Goal: Task Accomplishment & Management: Manage account settings

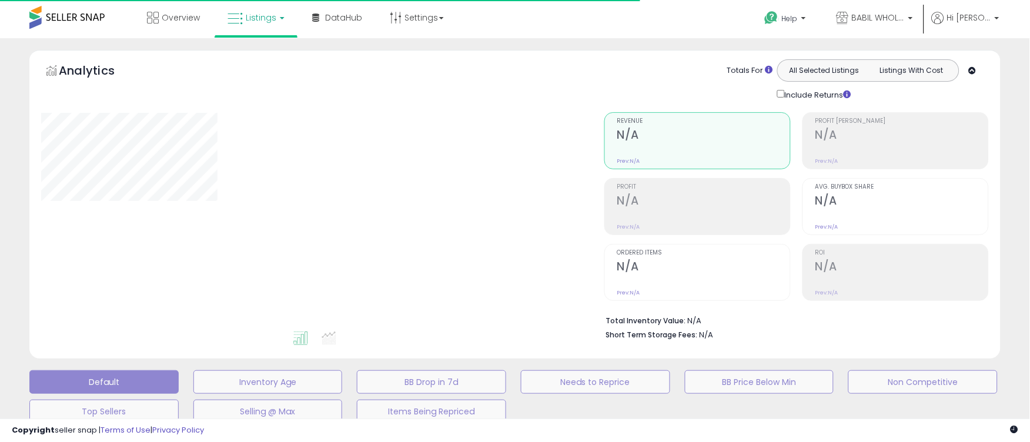
type input "**********"
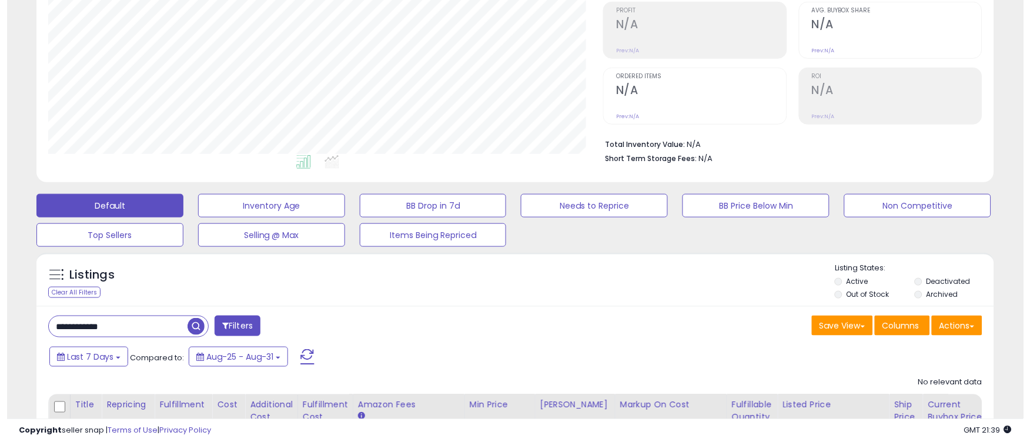
scroll to position [280, 0]
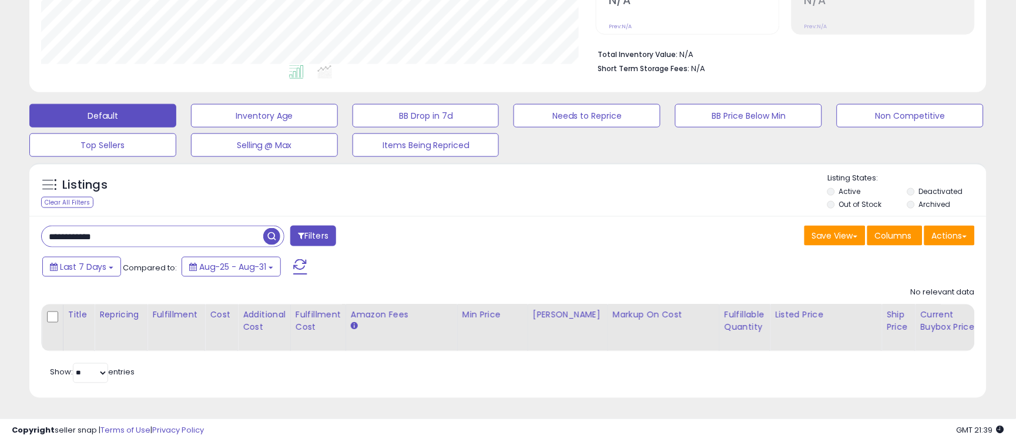
click at [144, 226] on input "**********" at bounding box center [153, 236] width 222 height 21
click at [501, 226] on div "Filters" at bounding box center [270, 238] width 476 height 24
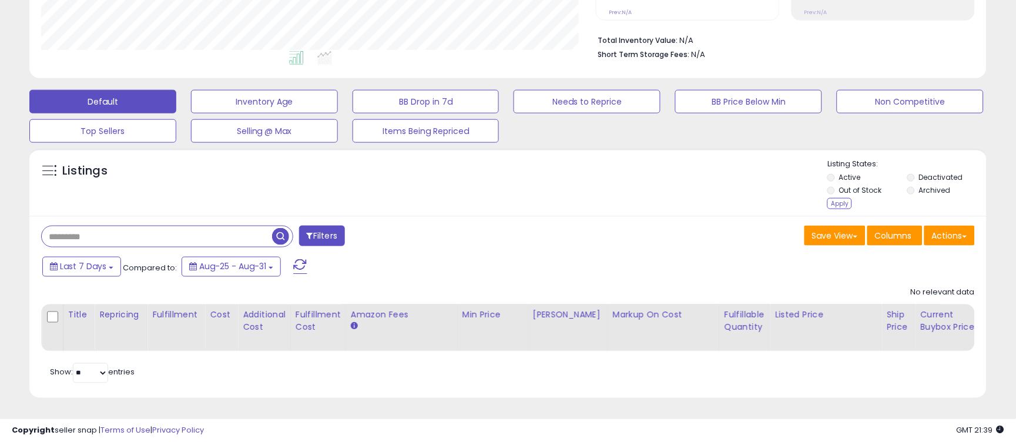
click at [327, 237] on button "Filters" at bounding box center [322, 236] width 46 height 21
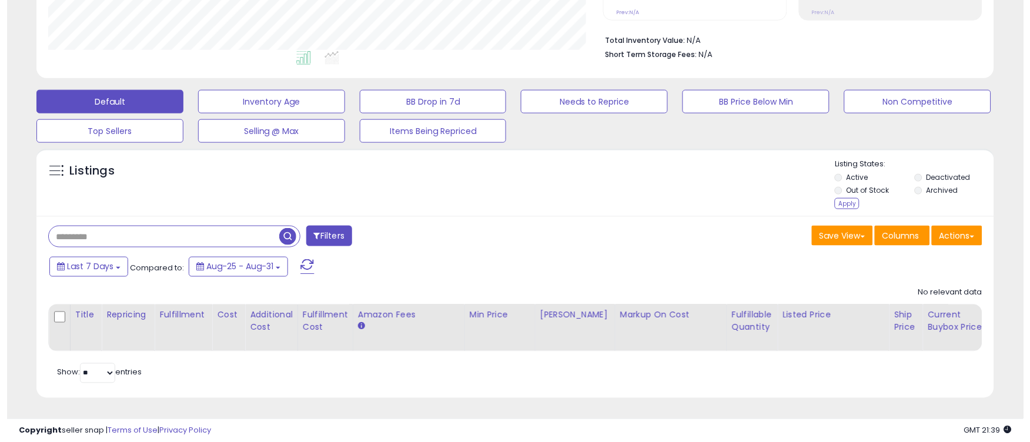
scroll to position [241, 564]
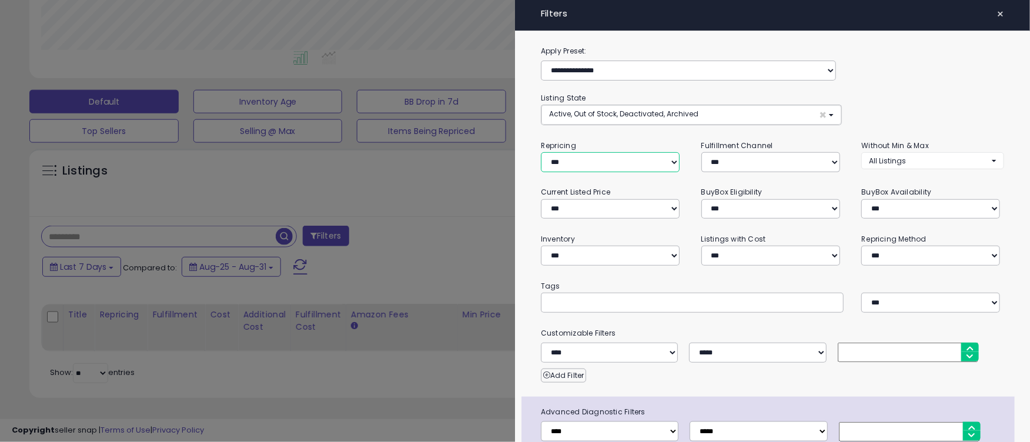
click at [614, 159] on select "**********" at bounding box center [610, 162] width 139 height 20
select select "***"
click at [541, 152] on select "**********" at bounding box center [610, 162] width 139 height 20
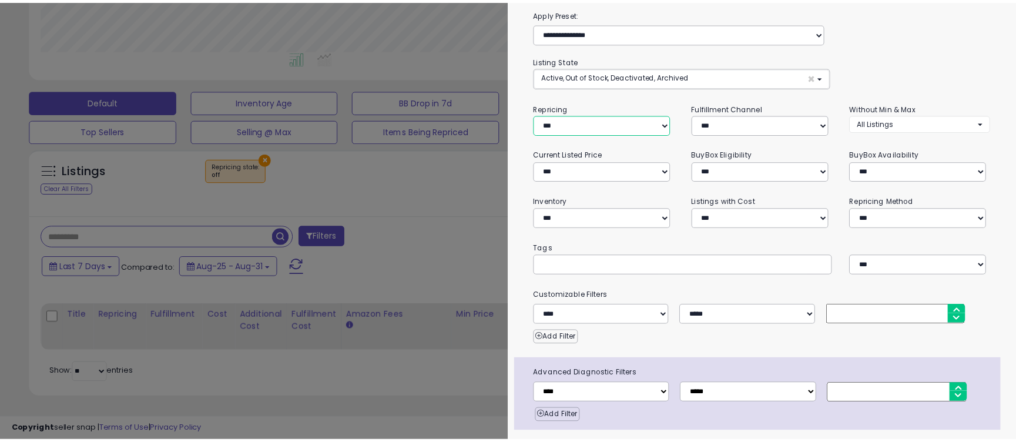
scroll to position [73, 0]
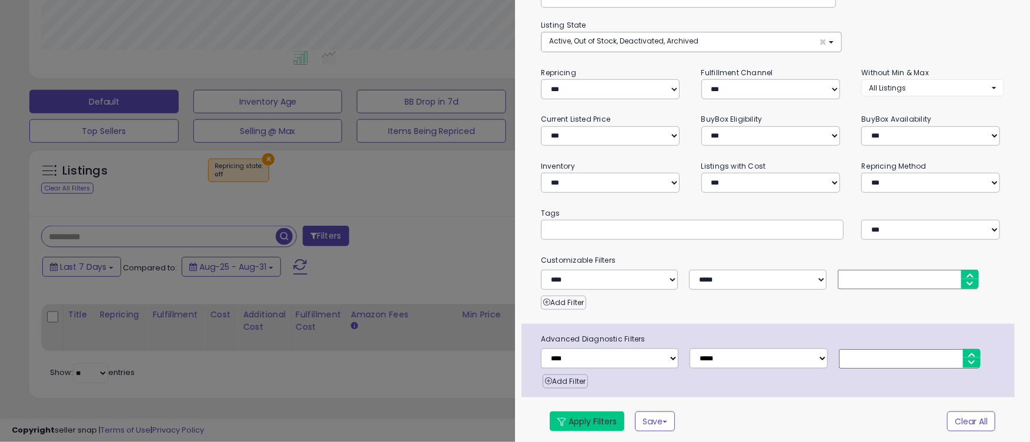
click at [588, 420] on button "Apply Filters" at bounding box center [587, 421] width 75 height 20
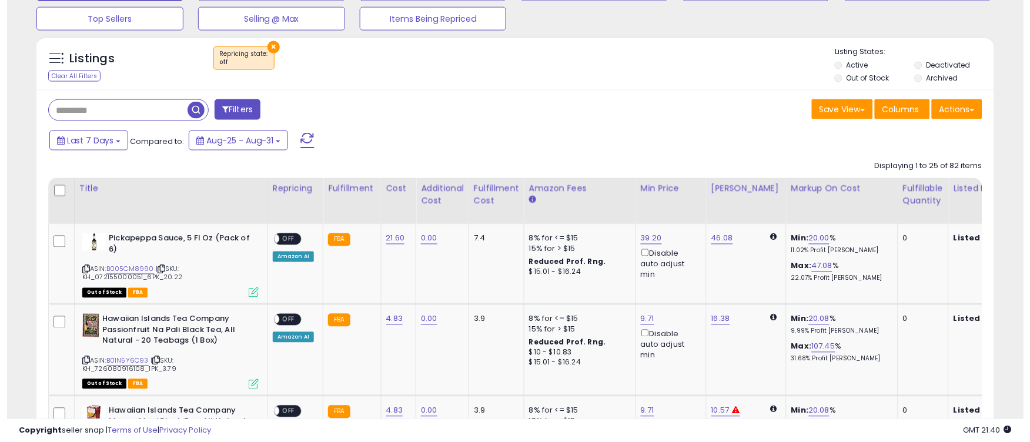
scroll to position [290, 0]
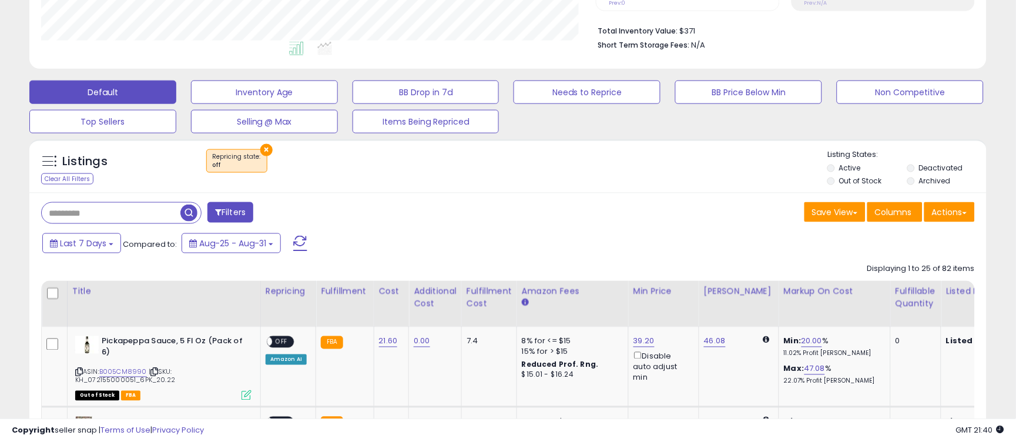
click at [916, 167] on li "Deactivated" at bounding box center [947, 169] width 78 height 13
click at [935, 166] on label "Deactivated" at bounding box center [941, 168] width 44 height 10
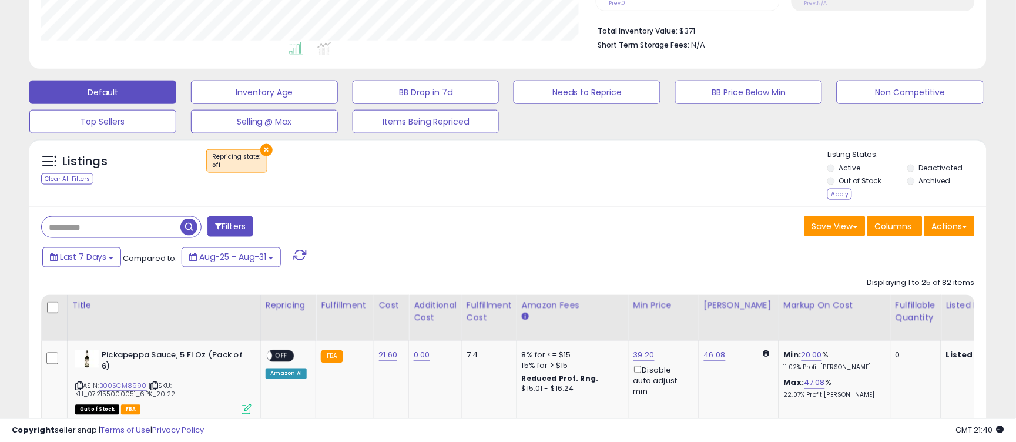
drag, startPoint x: 940, startPoint y: 178, endPoint x: 930, endPoint y: 182, distance: 11.0
click at [939, 178] on label "Archived" at bounding box center [935, 181] width 32 height 10
click at [924, 182] on label "Archived" at bounding box center [935, 181] width 32 height 10
click at [837, 194] on div "Apply" at bounding box center [840, 194] width 25 height 11
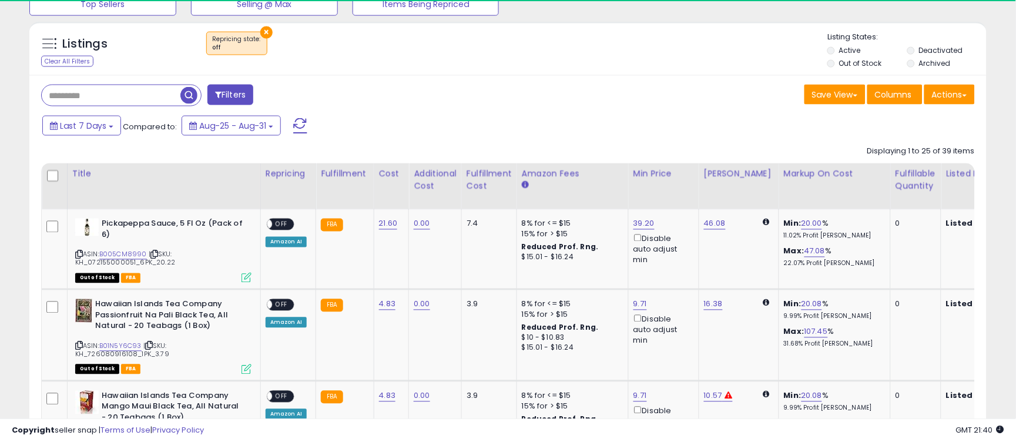
scroll to position [241, 555]
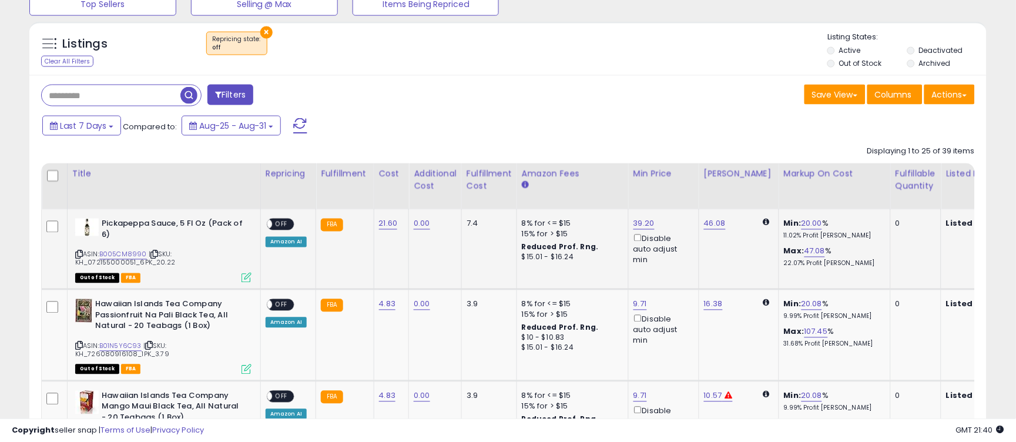
click at [283, 229] on span "OFF" at bounding box center [281, 225] width 19 height 10
click at [284, 307] on span "OFF" at bounding box center [281, 305] width 19 height 10
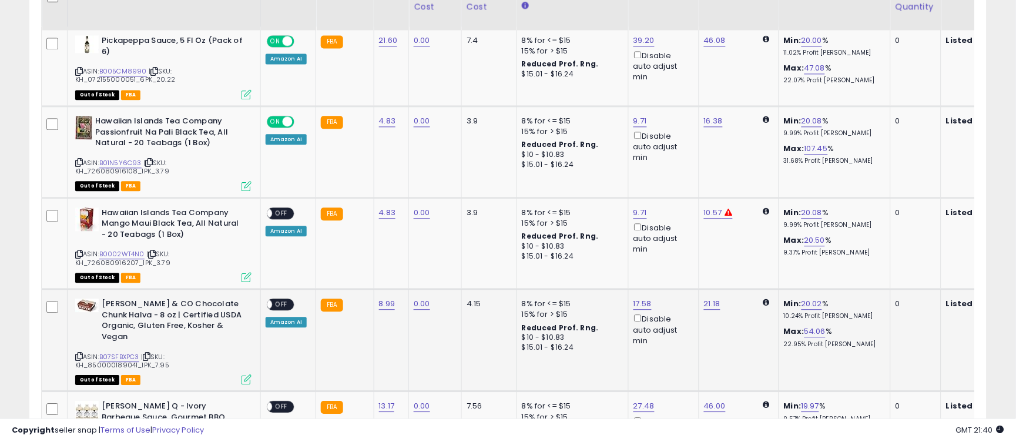
scroll to position [643, 0]
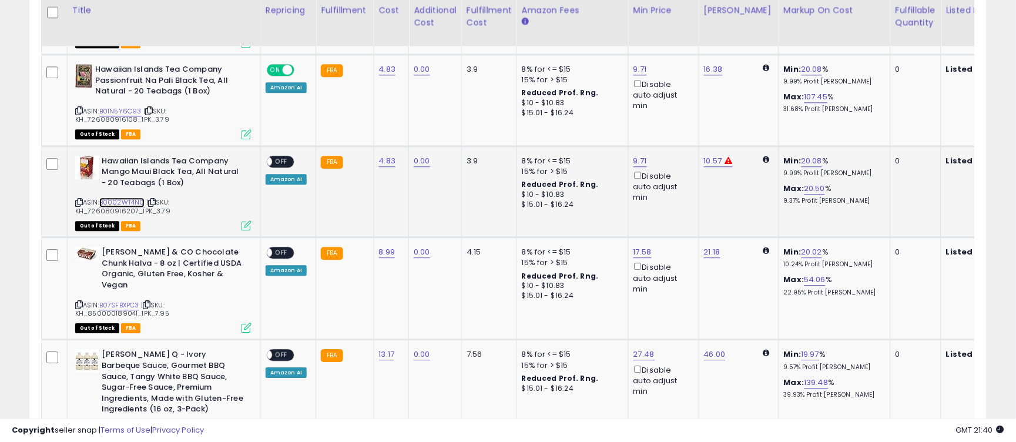
click at [133, 199] on link "B0002WT4N0" at bounding box center [121, 203] width 45 height 10
click at [710, 157] on link "10.57" at bounding box center [713, 161] width 18 height 12
drag, startPoint x: 659, startPoint y: 128, endPoint x: 598, endPoint y: 128, distance: 60.5
type input "*****"
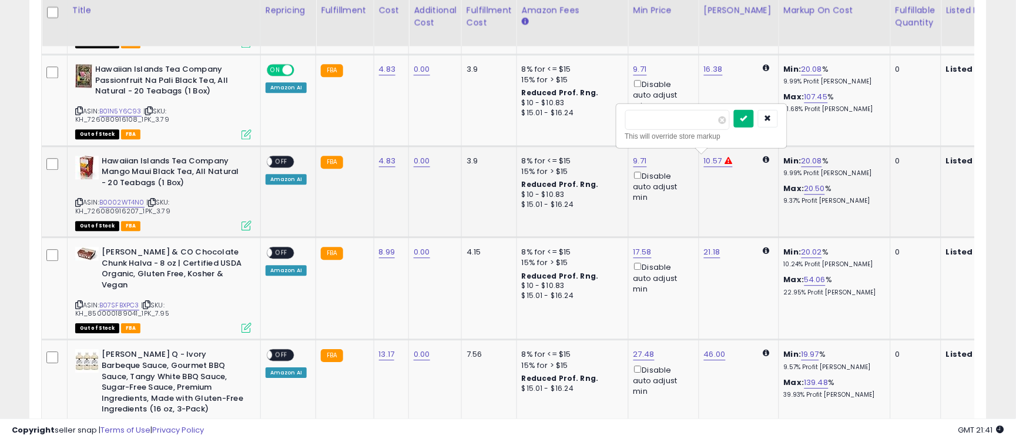
click at [748, 119] on icon "submit" at bounding box center [744, 118] width 7 height 7
click at [280, 160] on span "OFF" at bounding box center [281, 161] width 19 height 10
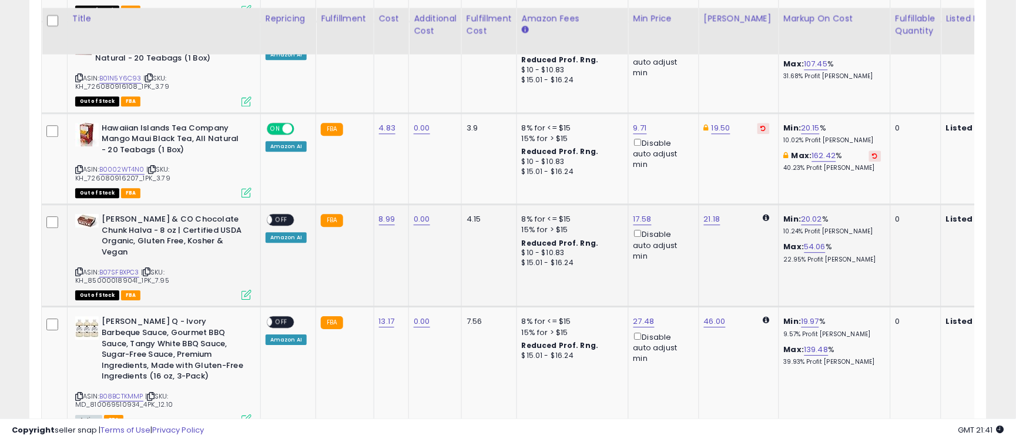
scroll to position [701, 0]
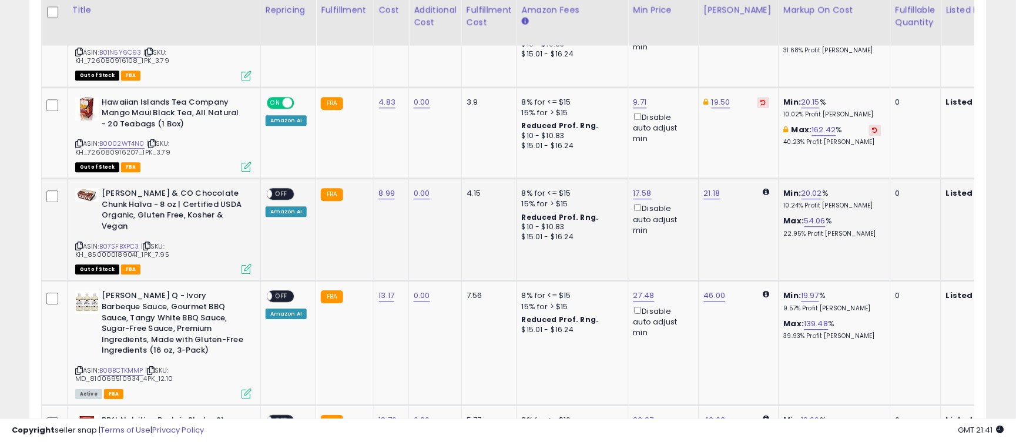
click at [286, 192] on span "OFF" at bounding box center [281, 194] width 19 height 10
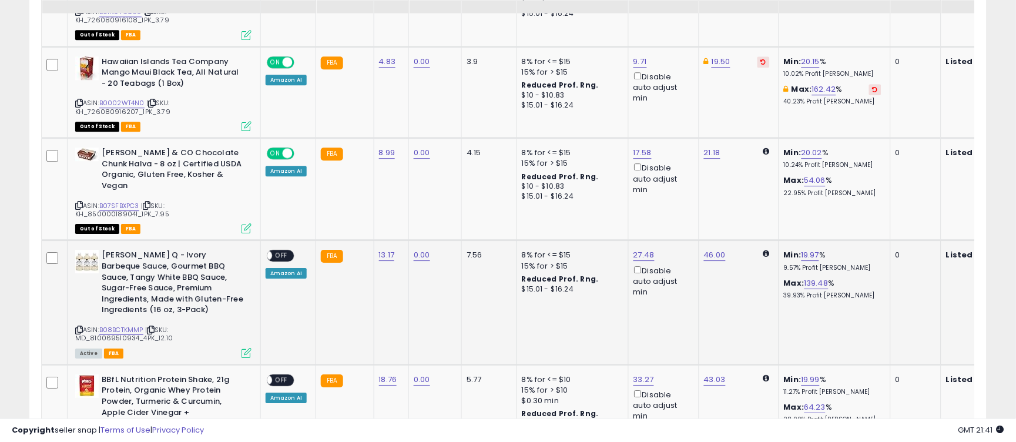
scroll to position [760, 0]
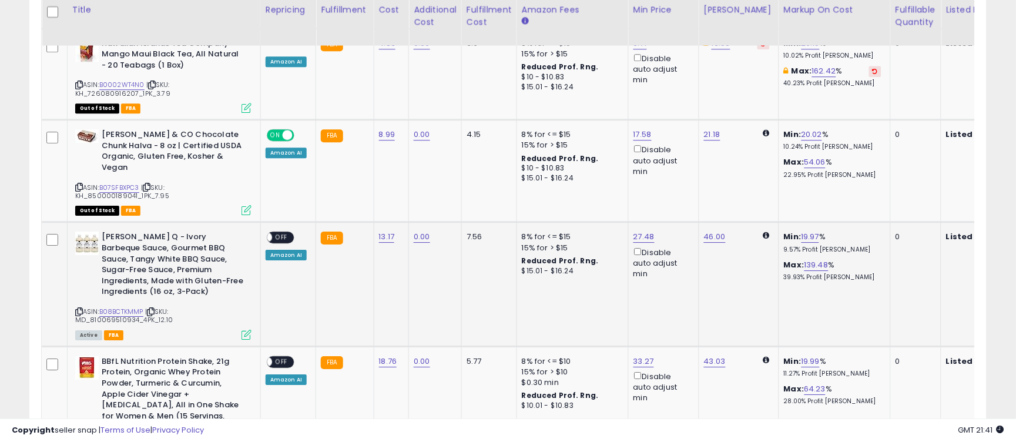
click at [282, 233] on span "OFF" at bounding box center [281, 238] width 19 height 10
click at [130, 183] on link "B07SFBXPC3" at bounding box center [119, 188] width 40 height 10
click at [715, 131] on link "21.18" at bounding box center [712, 135] width 16 height 12
drag, startPoint x: 690, startPoint y: 99, endPoint x: 594, endPoint y: 105, distance: 96.0
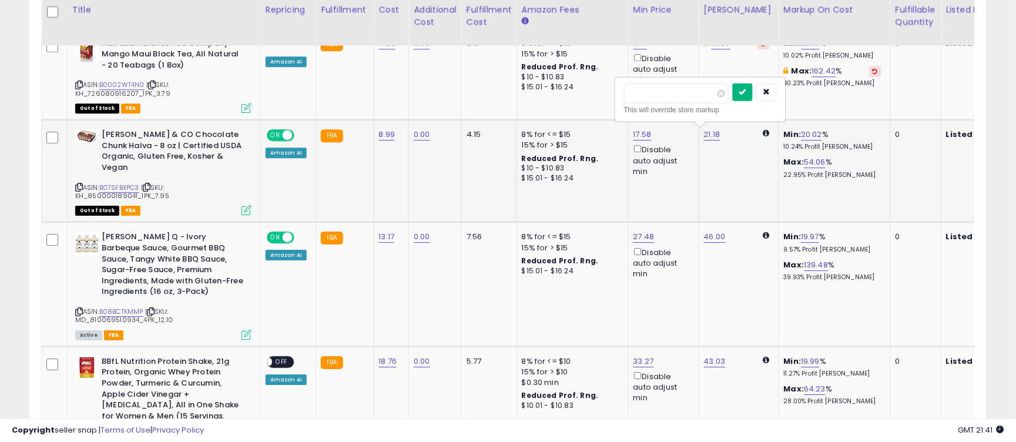
type input "*****"
click at [753, 89] on button "submit" at bounding box center [743, 92] width 20 height 18
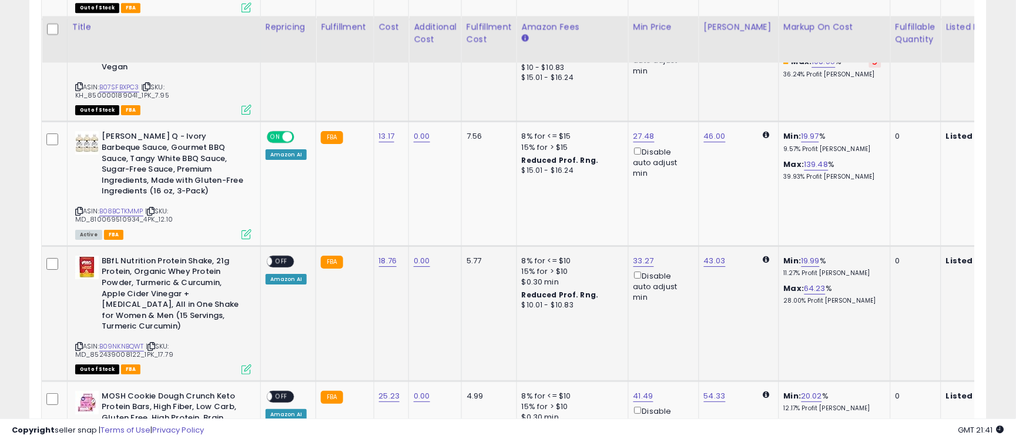
scroll to position [878, 0]
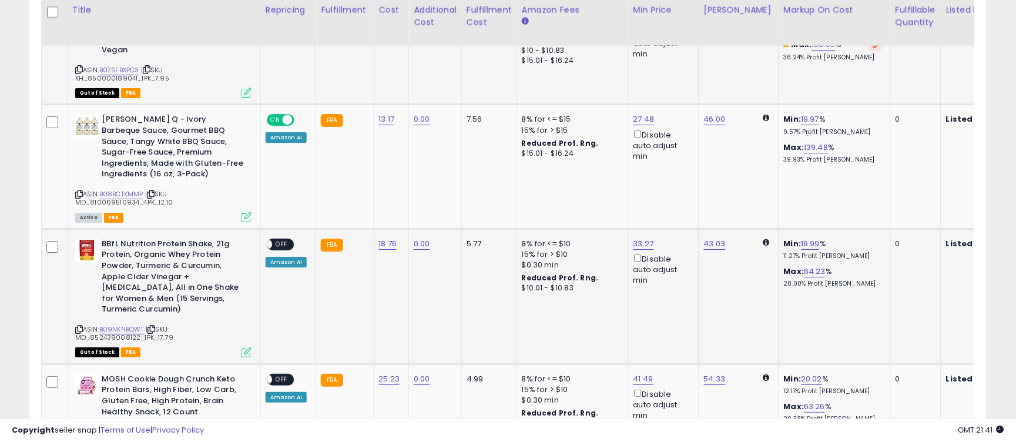
click at [280, 239] on span "OFF" at bounding box center [281, 244] width 19 height 10
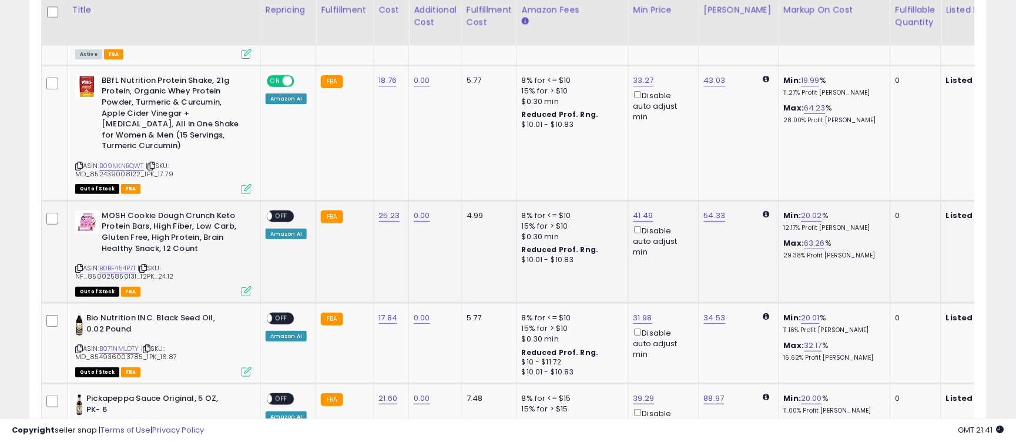
scroll to position [1054, 0]
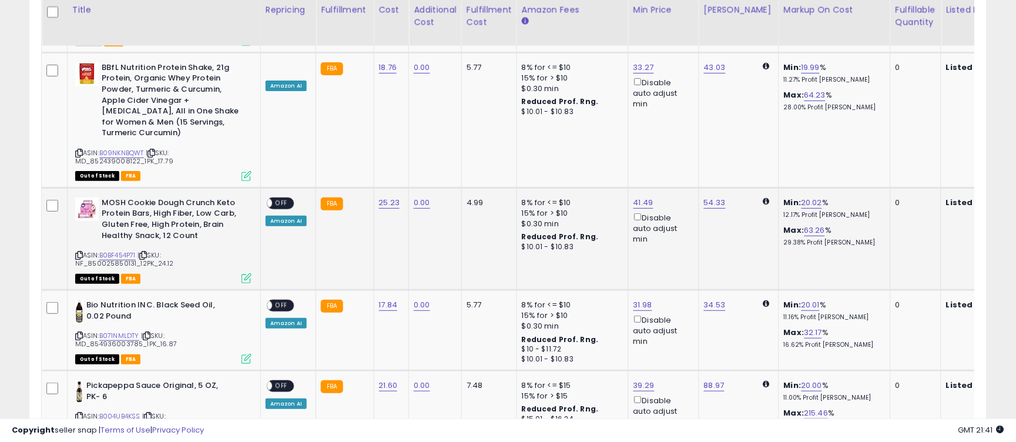
click at [285, 198] on span "OFF" at bounding box center [281, 203] width 19 height 10
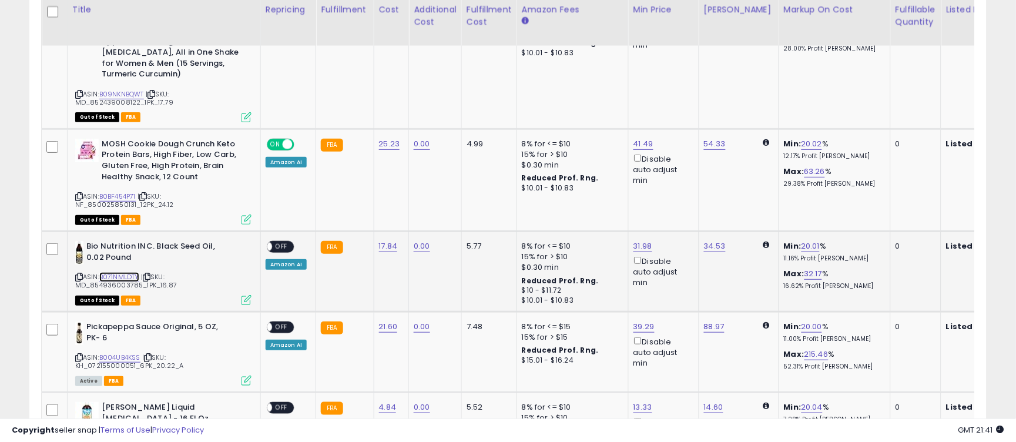
click at [135, 272] on link "B071NMLDTY" at bounding box center [119, 277] width 40 height 10
click at [711, 240] on link "34.53" at bounding box center [715, 246] width 22 height 12
type input "*"
type input "*****"
click at [749, 188] on icon "submit" at bounding box center [745, 189] width 7 height 7
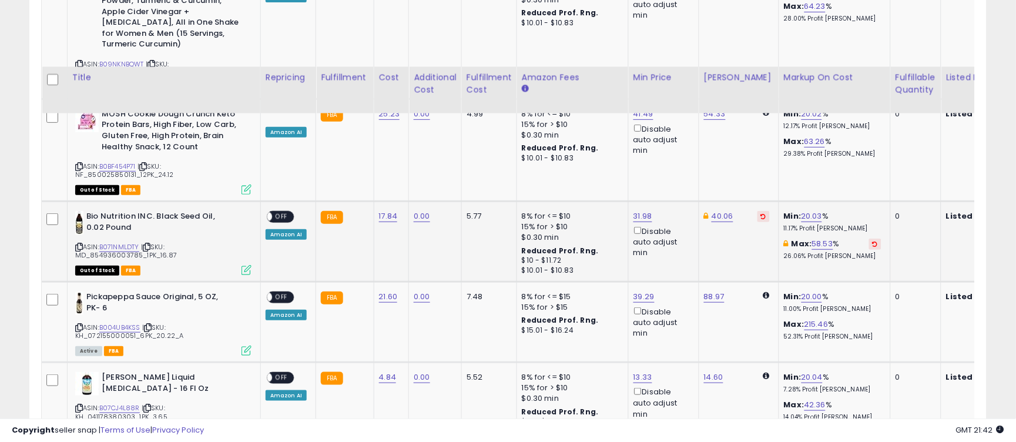
scroll to position [1230, 0]
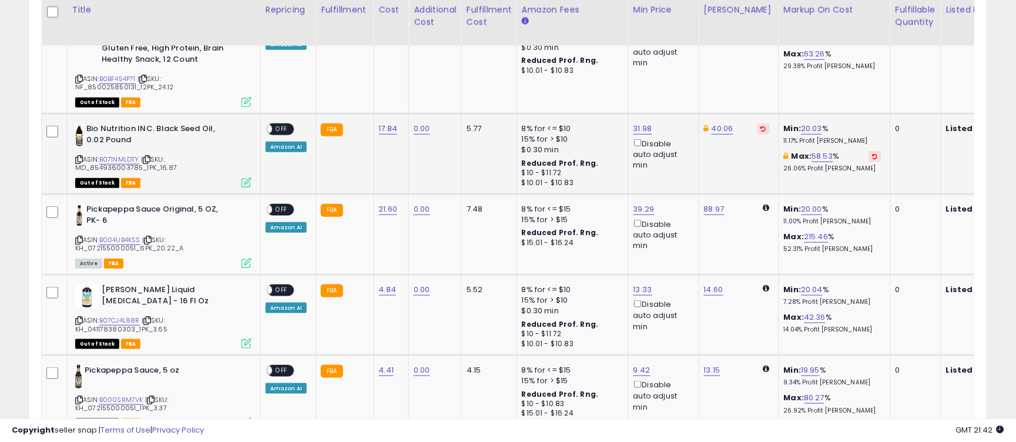
click at [287, 125] on span "OFF" at bounding box center [281, 130] width 19 height 10
click at [282, 205] on span "OFF" at bounding box center [281, 210] width 19 height 10
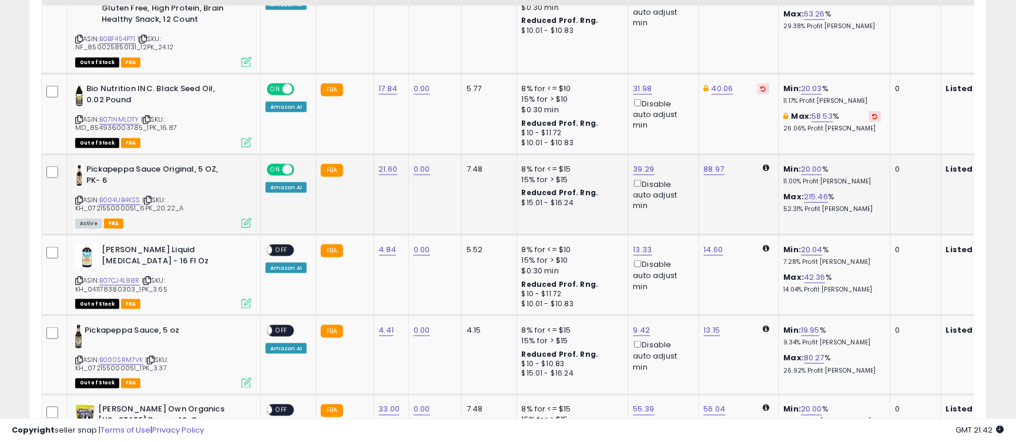
scroll to position [1289, 0]
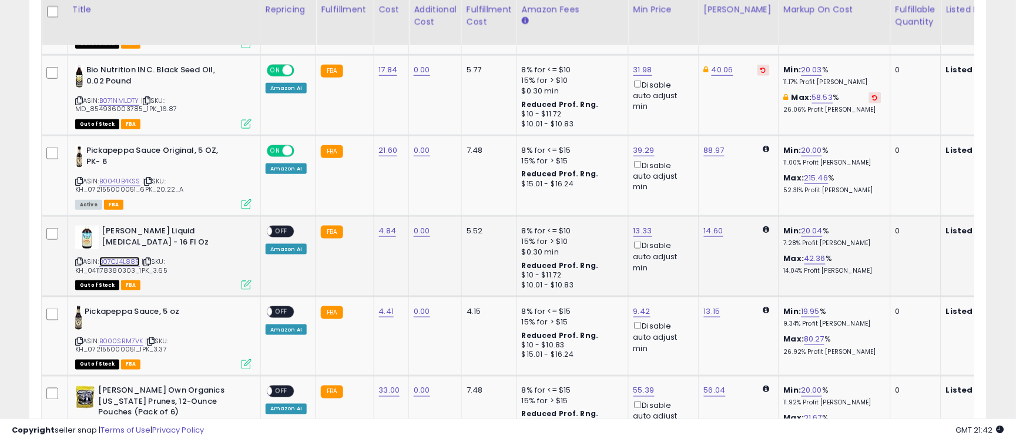
click at [131, 257] on link "B07CJ4L88R" at bounding box center [119, 262] width 41 height 10
click at [706, 225] on link "14.60" at bounding box center [713, 231] width 19 height 12
drag, startPoint x: 635, startPoint y: 173, endPoint x: 593, endPoint y: 166, distance: 43.6
type input "*****"
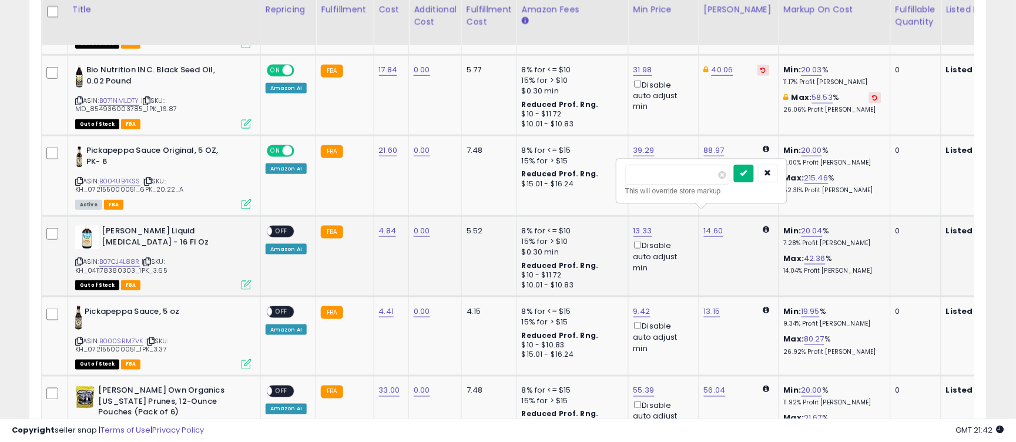
click at [754, 173] on button "submit" at bounding box center [744, 174] width 20 height 18
click at [290, 226] on div "ON OFF" at bounding box center [281, 232] width 28 height 12
click at [283, 227] on span "OFF" at bounding box center [281, 232] width 19 height 10
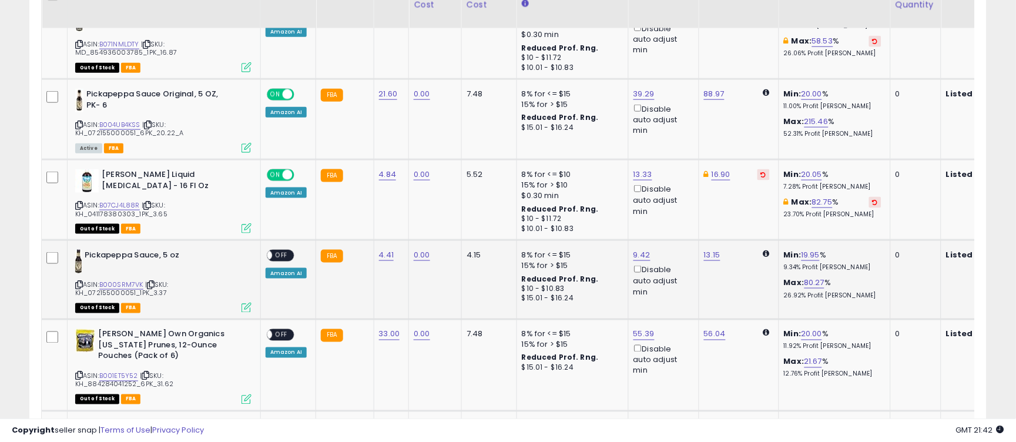
scroll to position [1348, 0]
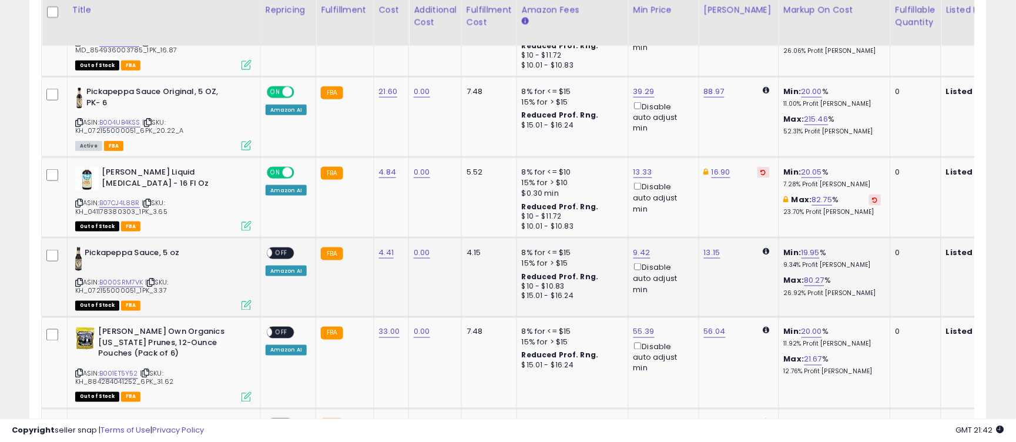
click at [279, 249] on span "OFF" at bounding box center [281, 254] width 19 height 10
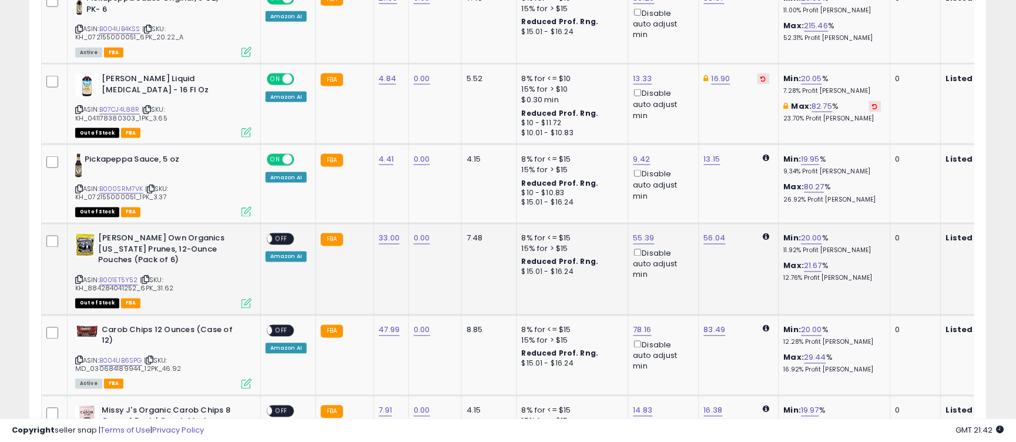
scroll to position [1465, 0]
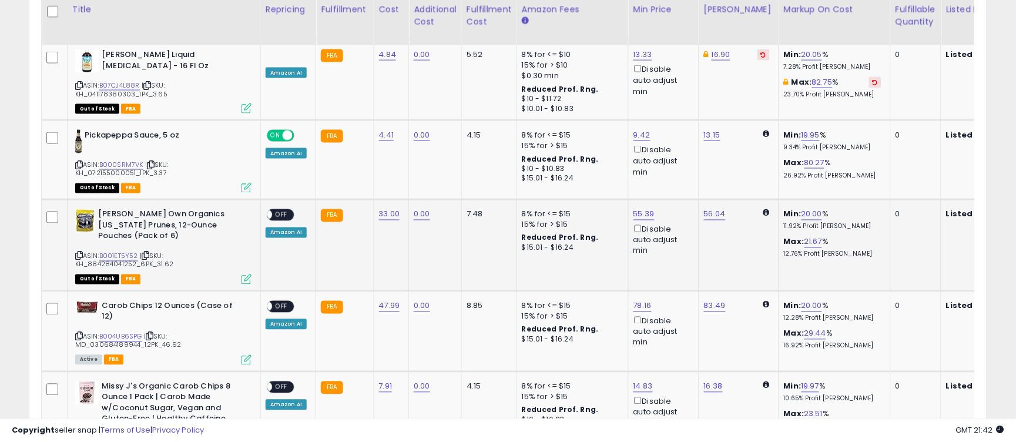
click at [109, 252] on span "| SKU: KH_884284041252_6PK_31.62" at bounding box center [124, 261] width 98 height 18
click at [121, 252] on link "B001ET5Y52" at bounding box center [118, 257] width 39 height 10
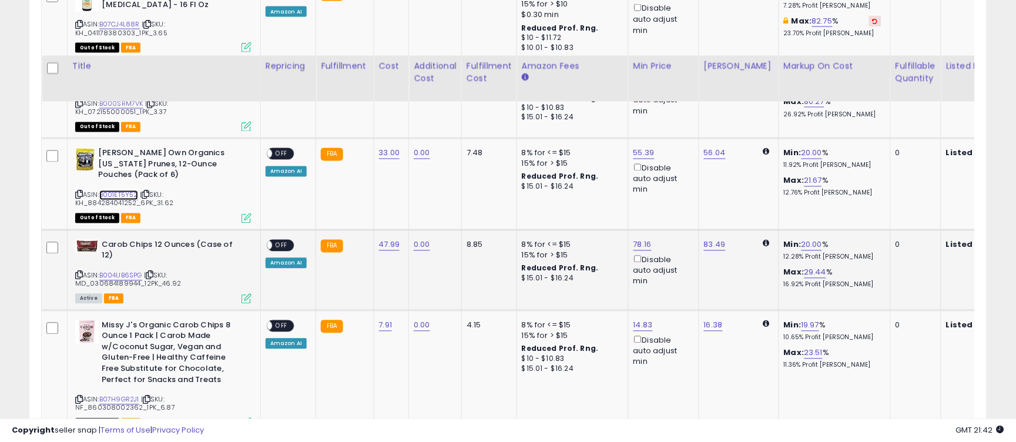
scroll to position [1583, 0]
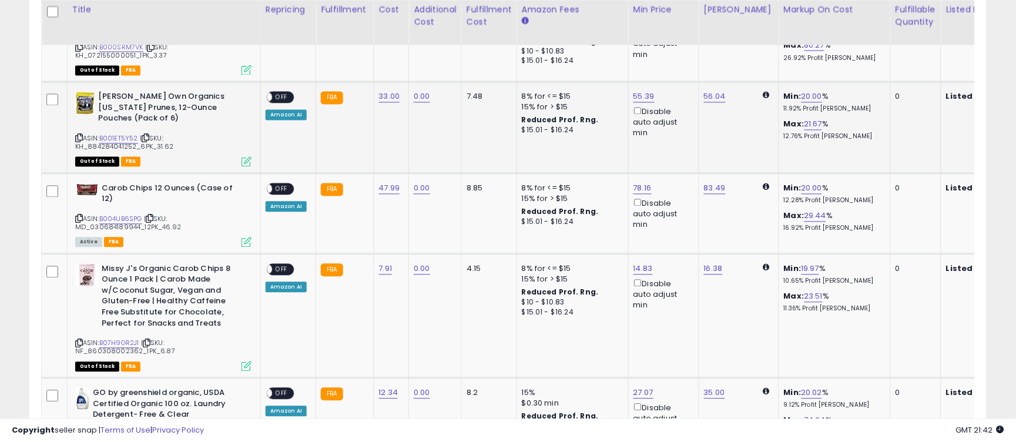
click at [281, 93] on span "OFF" at bounding box center [281, 98] width 19 height 10
click at [283, 184] on span "OFF" at bounding box center [281, 189] width 19 height 10
click at [280, 265] on span "OFF" at bounding box center [281, 270] width 19 height 10
click at [121, 310] on div "ASIN: B07H9GR2J1 | SKU: NF_860308002362_1PK_6.87 Out of Stock FBA" at bounding box center [163, 317] width 176 height 106
click at [131, 339] on link "B07H9GR2J1" at bounding box center [119, 344] width 40 height 10
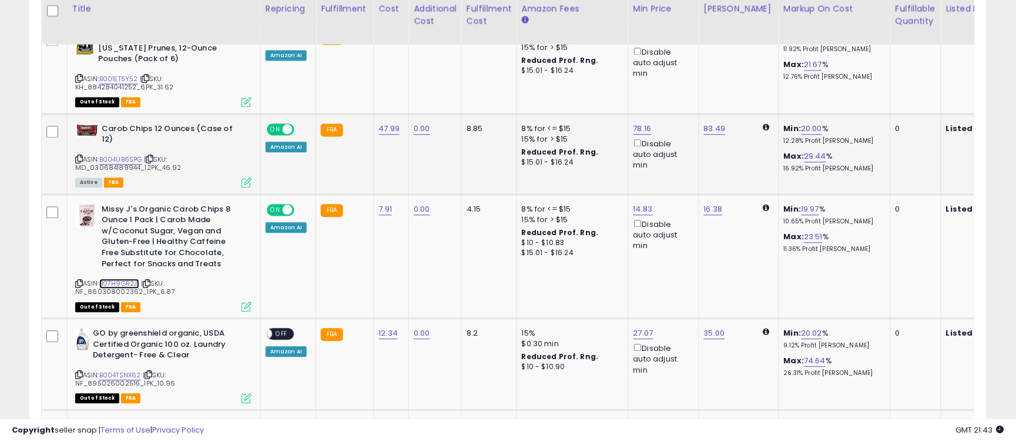
scroll to position [1642, 0]
click at [709, 205] on link "16.38" at bounding box center [713, 211] width 19 height 12
drag, startPoint x: 684, startPoint y: 142, endPoint x: 573, endPoint y: 131, distance: 111.7
click at [578, 132] on tbody "Pickapeppa Sauce, 5 Fl Oz (Pack of 6) ASIN: B005CM8990 | SKU: KH_072155000051_6…" at bounding box center [963, 188] width 1843 height 2427
type input "****"
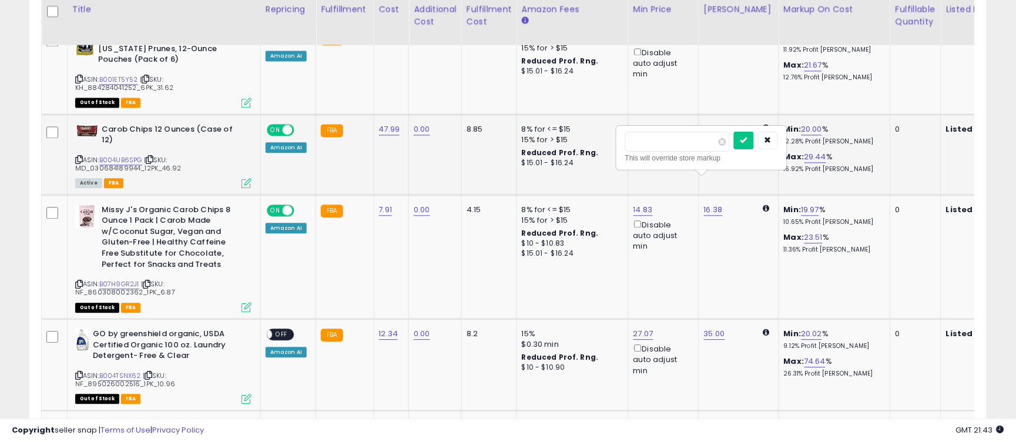
click button "submit" at bounding box center [744, 141] width 20 height 18
click at [726, 205] on link "1,995.00" at bounding box center [727, 211] width 30 height 12
click at [660, 143] on input "number" at bounding box center [691, 142] width 105 height 20
type input "*****"
click at [761, 139] on icon "submit" at bounding box center [757, 140] width 7 height 7
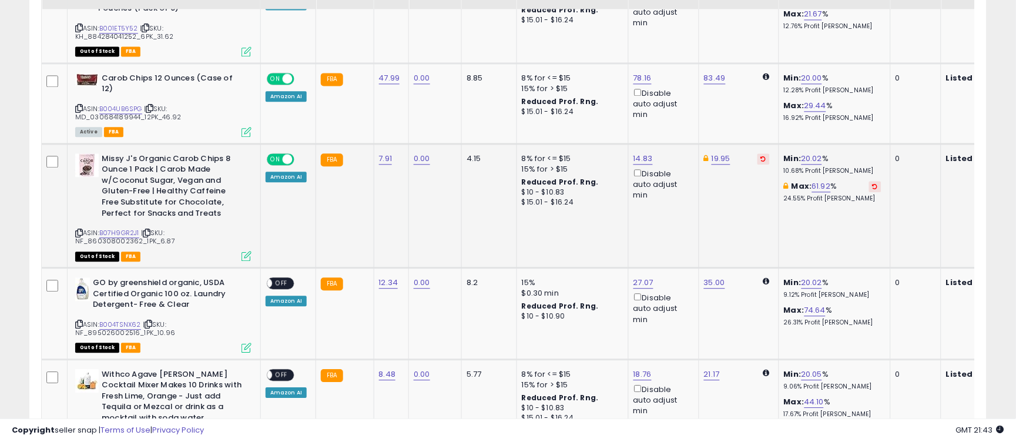
scroll to position [1759, 0]
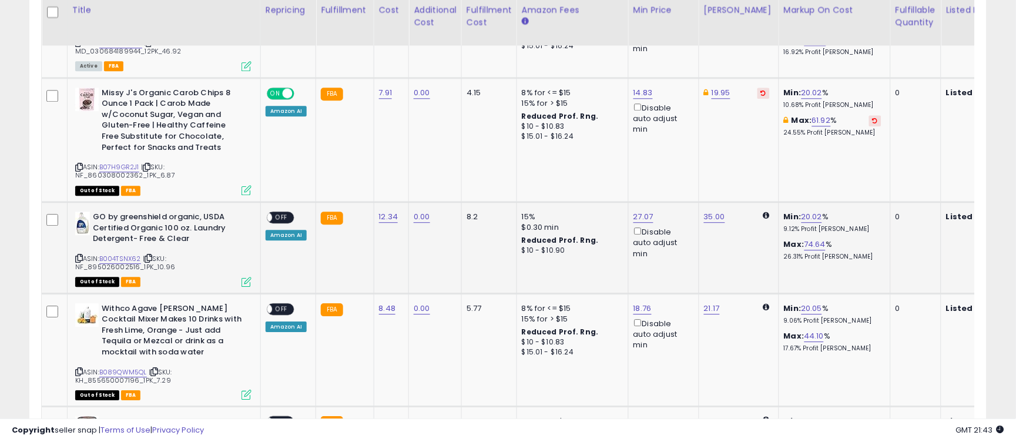
click at [283, 213] on span "OFF" at bounding box center [281, 218] width 19 height 10
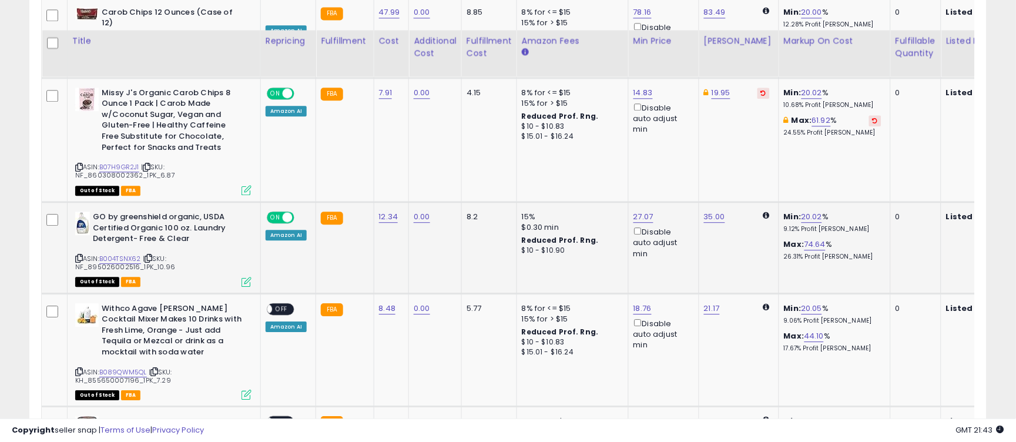
scroll to position [1818, 0]
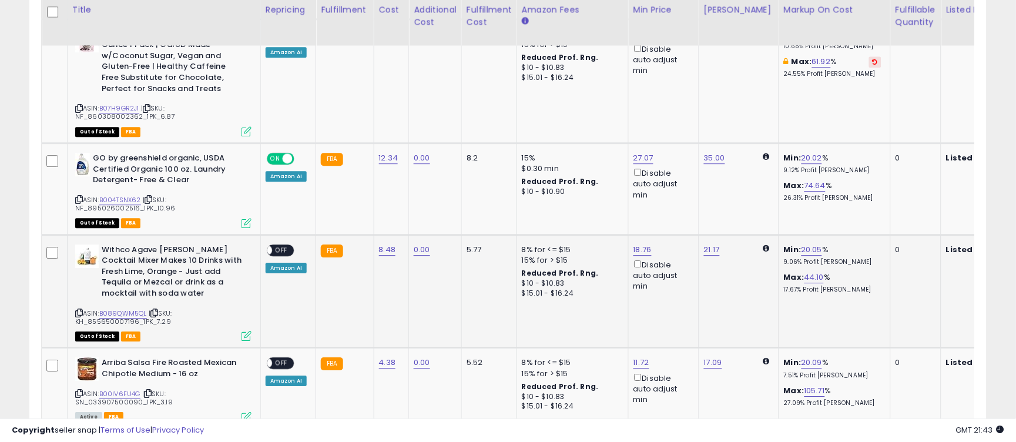
click at [286, 245] on span "OFF" at bounding box center [281, 250] width 19 height 10
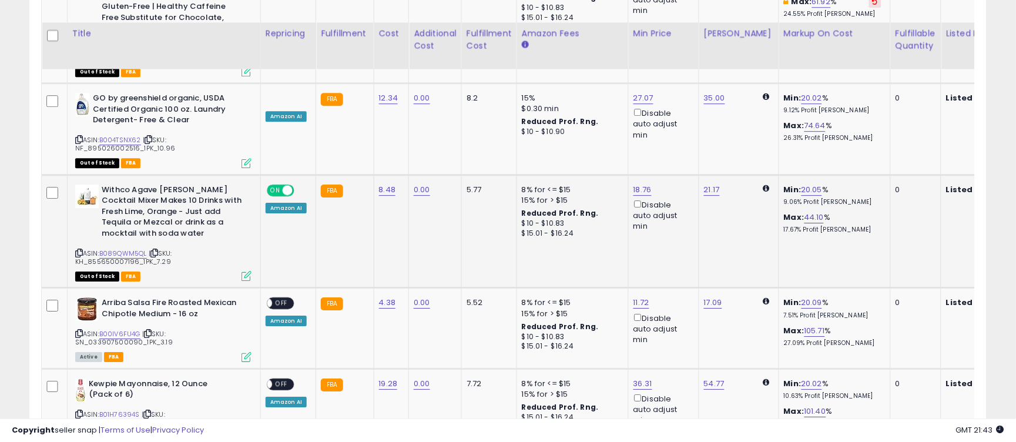
scroll to position [1877, 0]
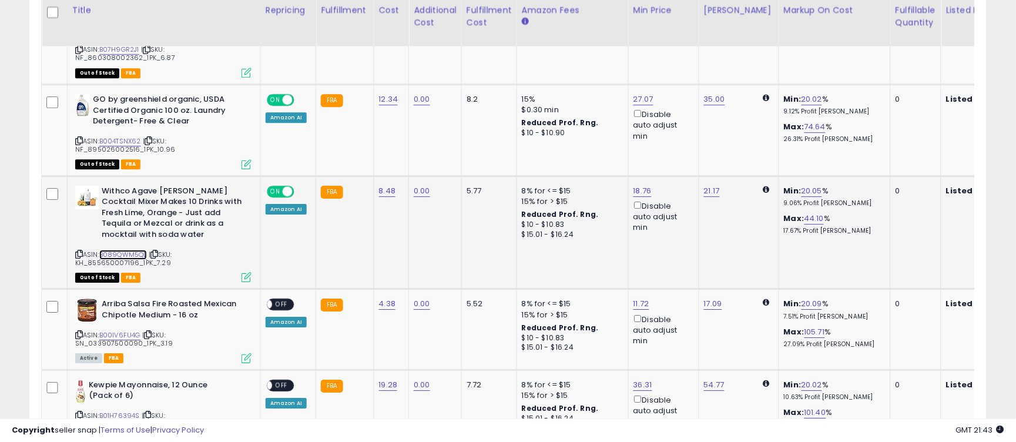
click at [134, 250] on link "B089QWM5QL" at bounding box center [123, 255] width 48 height 10
click at [715, 185] on link "21.17" at bounding box center [712, 191] width 16 height 12
drag, startPoint x: 674, startPoint y: 126, endPoint x: 605, endPoint y: 123, distance: 68.9
type input "*****"
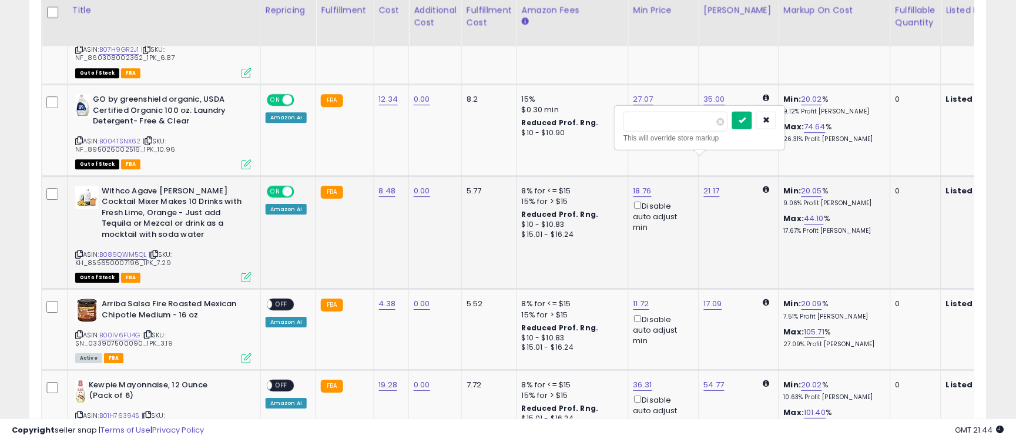
click at [752, 116] on button "submit" at bounding box center [742, 121] width 20 height 18
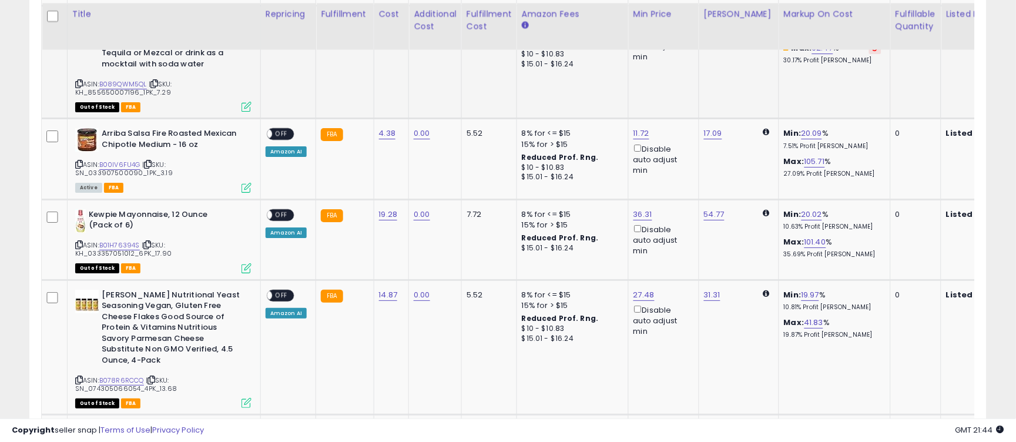
scroll to position [2053, 0]
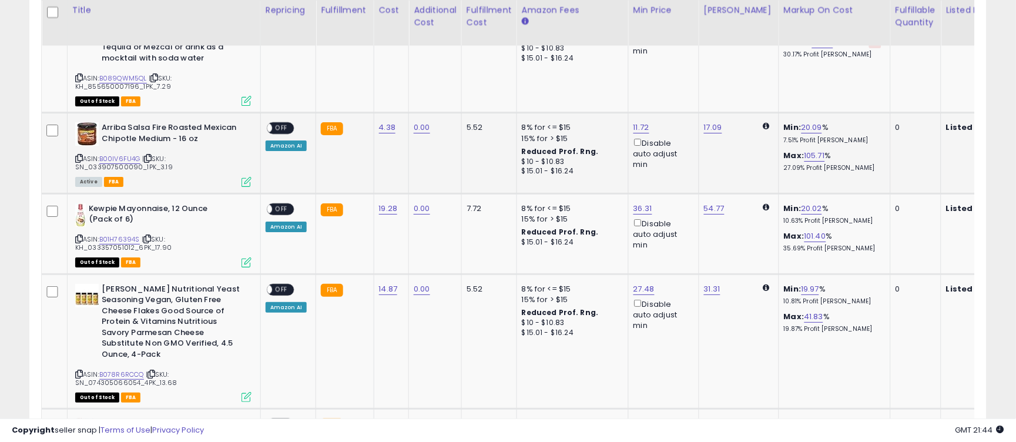
click at [283, 123] on span "OFF" at bounding box center [281, 128] width 19 height 10
click at [282, 204] on span "OFF" at bounding box center [281, 209] width 19 height 10
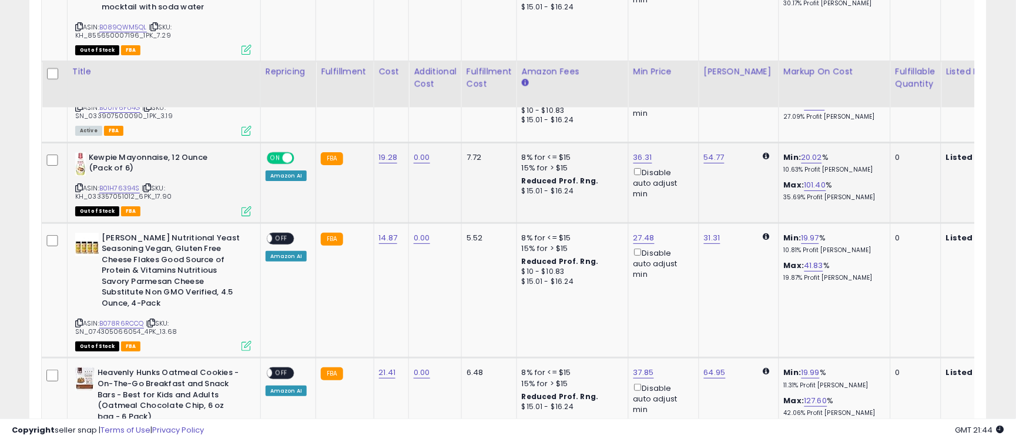
scroll to position [2171, 0]
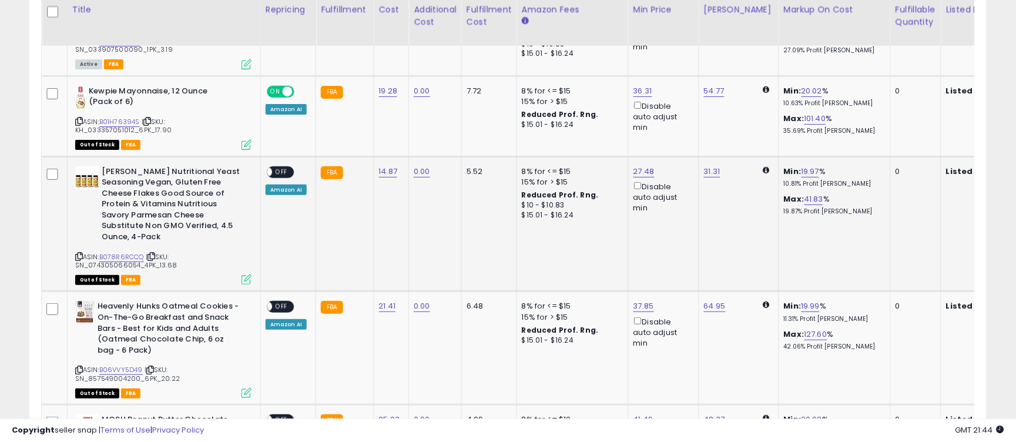
click at [280, 167] on span "OFF" at bounding box center [281, 172] width 19 height 10
click at [120, 252] on link "B078R6RCCQ" at bounding box center [121, 257] width 45 height 10
click at [710, 166] on link "31.31" at bounding box center [712, 172] width 16 height 12
drag, startPoint x: 666, startPoint y: 95, endPoint x: 563, endPoint y: 81, distance: 103.8
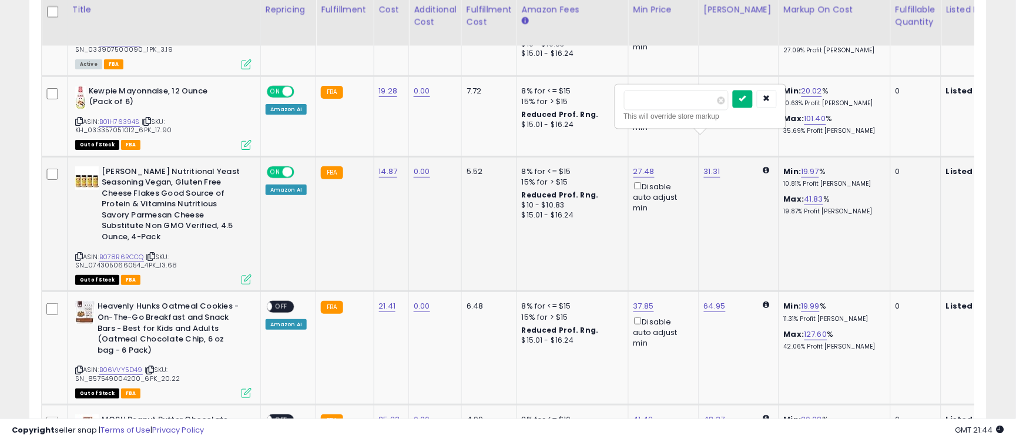
type input "**"
click at [747, 98] on icon "submit" at bounding box center [743, 98] width 7 height 7
click at [285, 302] on span "OFF" at bounding box center [281, 307] width 19 height 10
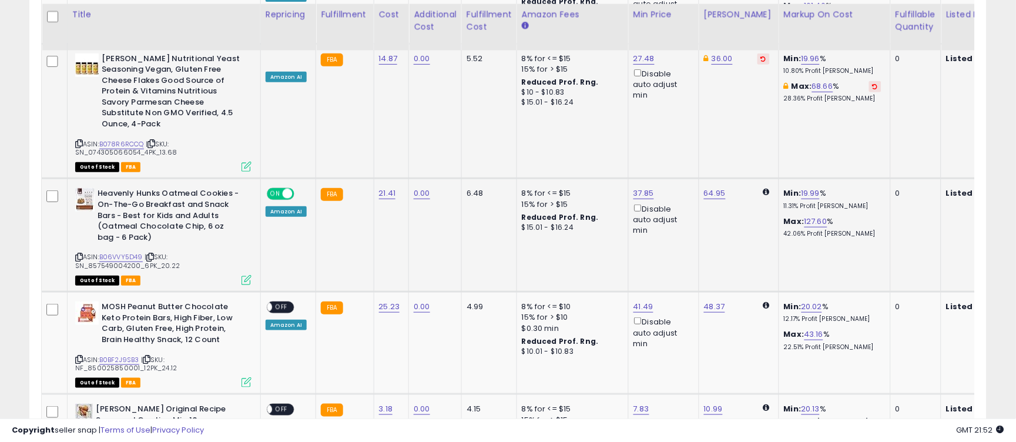
scroll to position [2288, 0]
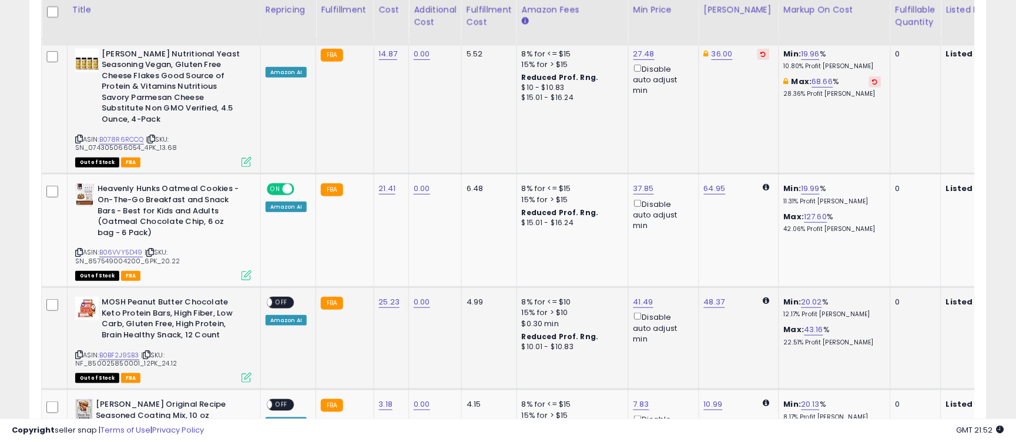
click at [277, 298] on span "OFF" at bounding box center [281, 303] width 19 height 10
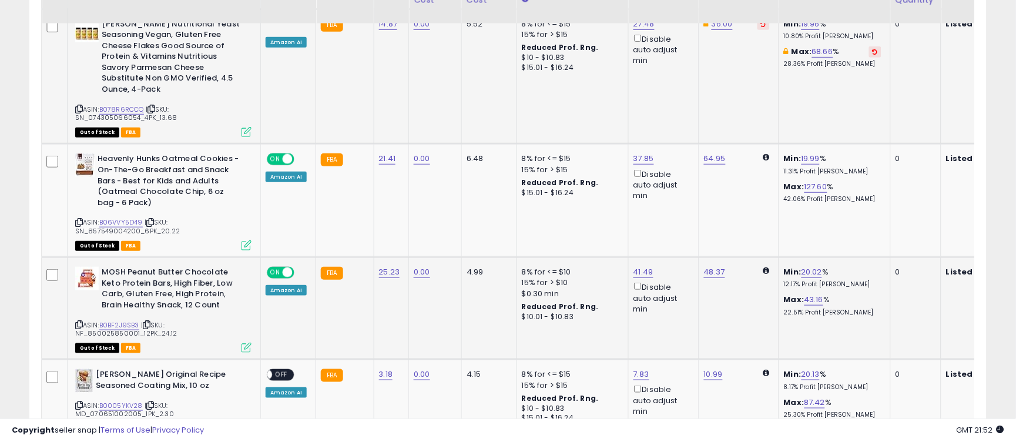
scroll to position [2347, 0]
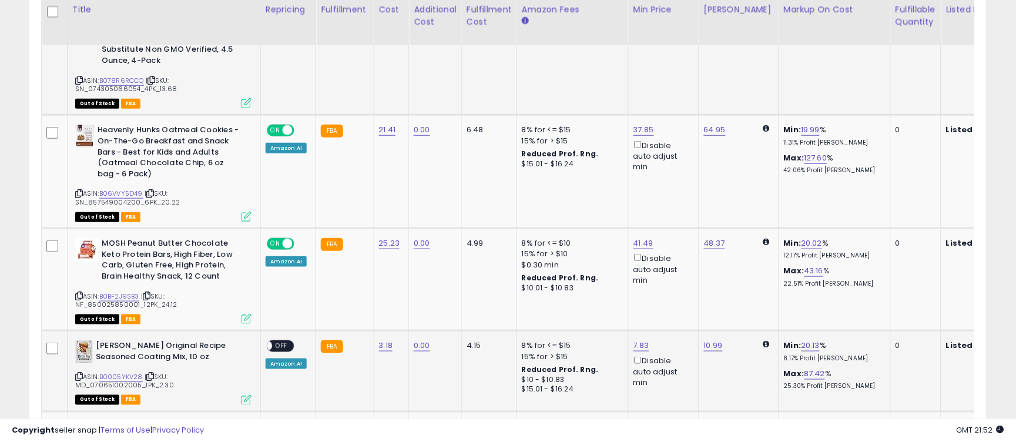
click at [282, 342] on span "OFF" at bounding box center [281, 347] width 19 height 10
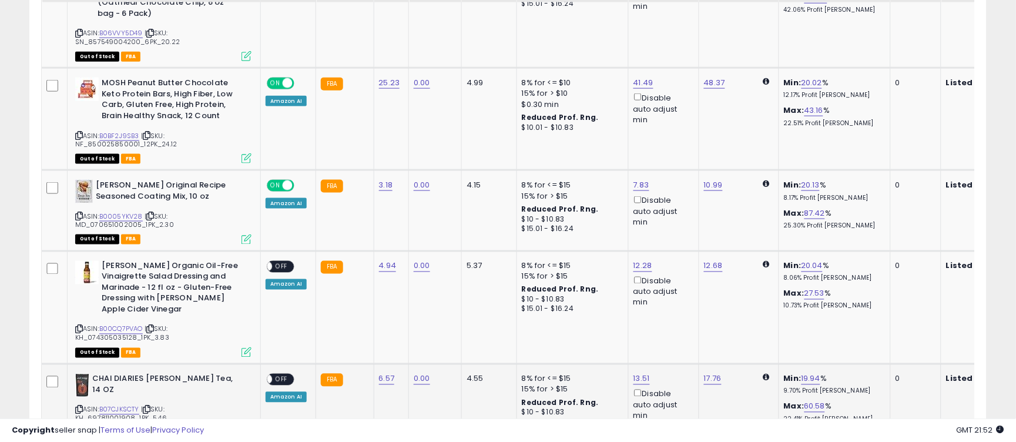
scroll to position [2524, 0]
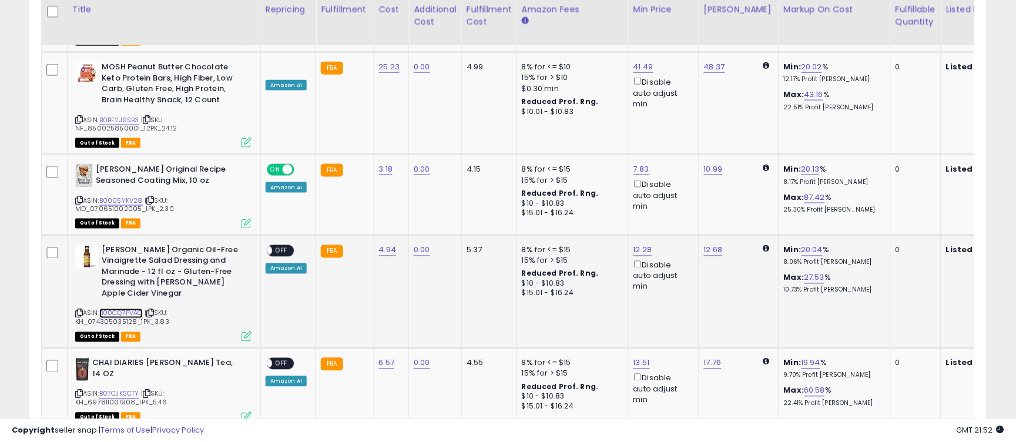
click at [120, 309] on link "B00CQ7PVAO" at bounding box center [121, 314] width 44 height 10
click at [708, 245] on link "12.68" at bounding box center [713, 251] width 19 height 12
drag, startPoint x: 667, startPoint y: 169, endPoint x: 611, endPoint y: 163, distance: 56.2
click at [617, 165] on div "***** This will override store markup" at bounding box center [701, 172] width 169 height 43
type input "*****"
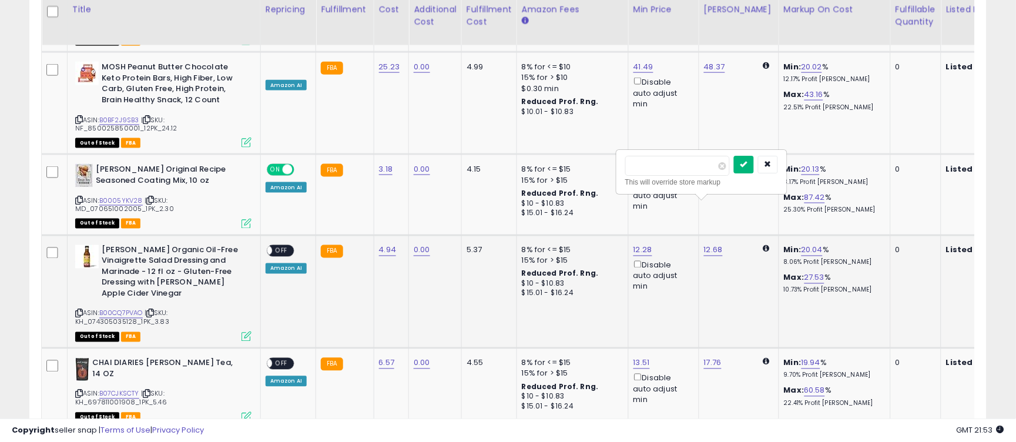
click at [754, 170] on button "submit" at bounding box center [744, 165] width 20 height 18
click at [287, 246] on span "OFF" at bounding box center [281, 251] width 19 height 10
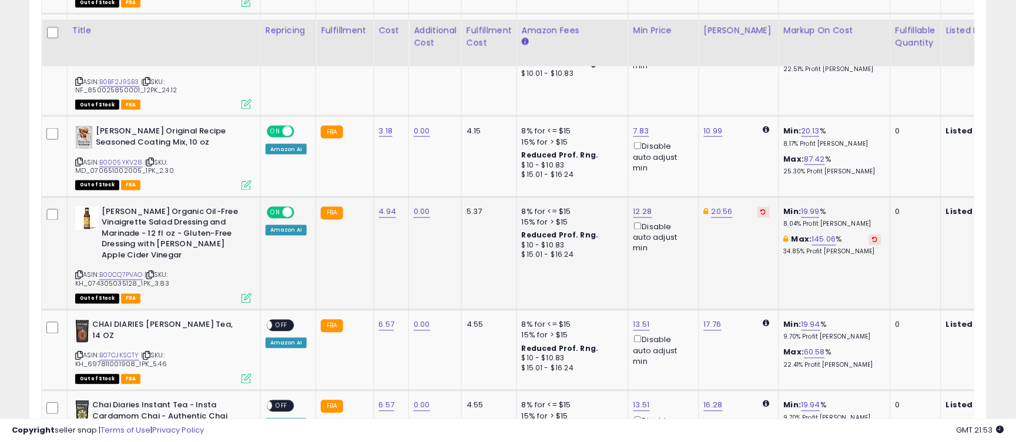
scroll to position [2582, 0]
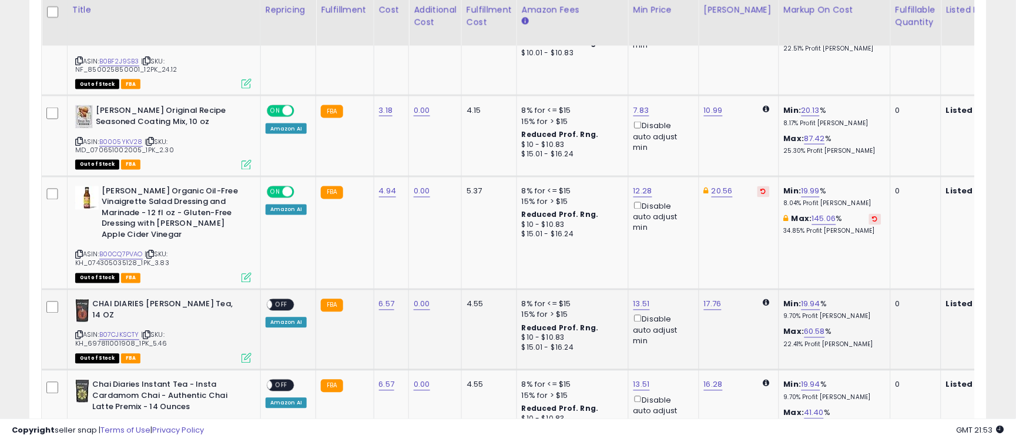
click at [279, 300] on span "OFF" at bounding box center [281, 305] width 19 height 10
click at [281, 381] on span "OFF" at bounding box center [281, 386] width 19 height 10
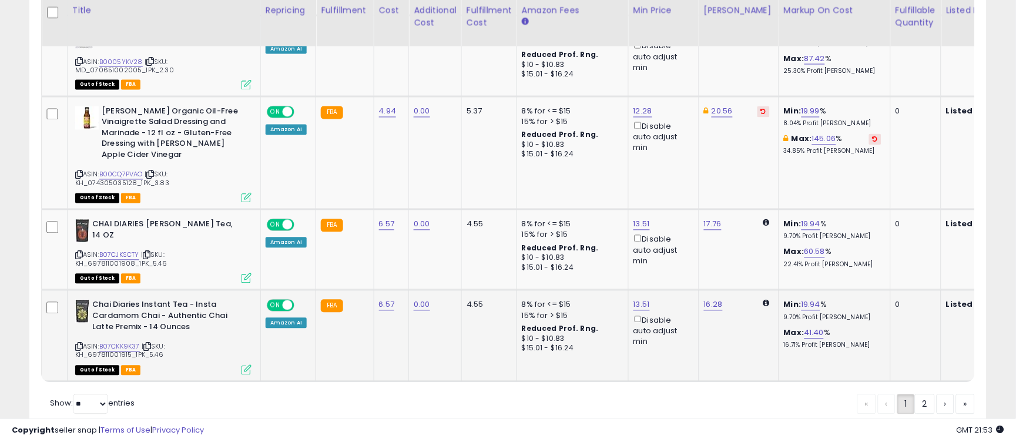
scroll to position [2663, 0]
click at [920, 394] on link "2" at bounding box center [925, 404] width 20 height 20
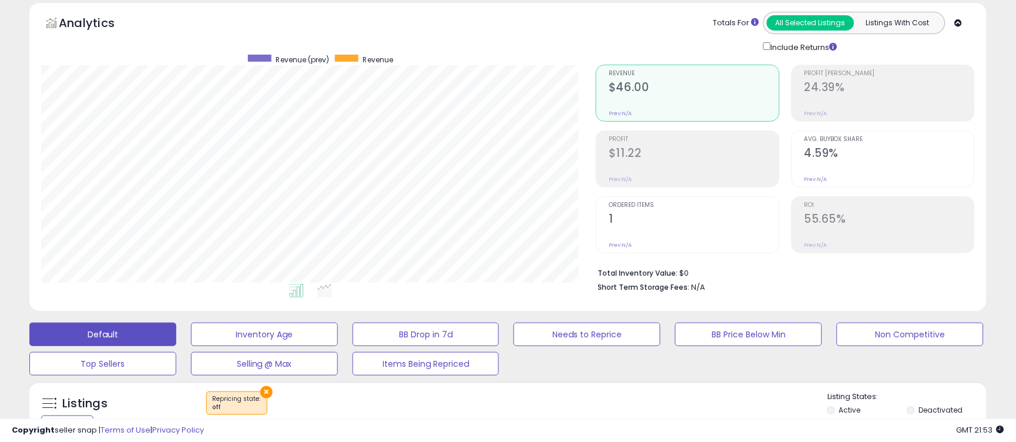
scroll to position [0, 0]
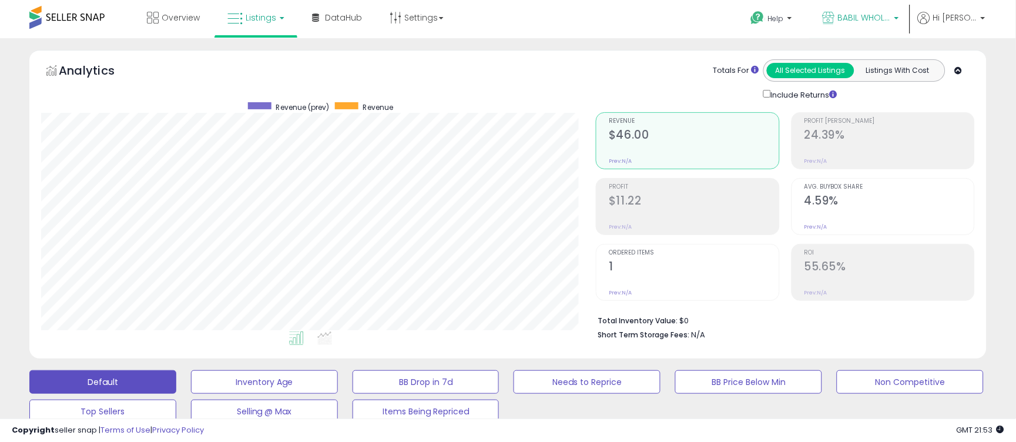
click at [860, 22] on span "BABIL WHOLESALE" at bounding box center [864, 18] width 53 height 12
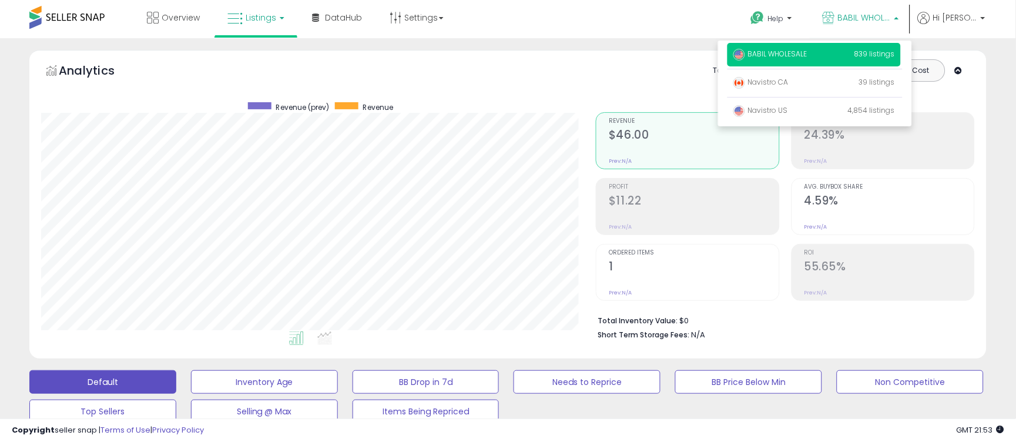
drag, startPoint x: 799, startPoint y: 58, endPoint x: 794, endPoint y: 62, distance: 6.4
click at [799, 59] on span "BABIL WHOLESALE" at bounding box center [771, 54] width 74 height 10
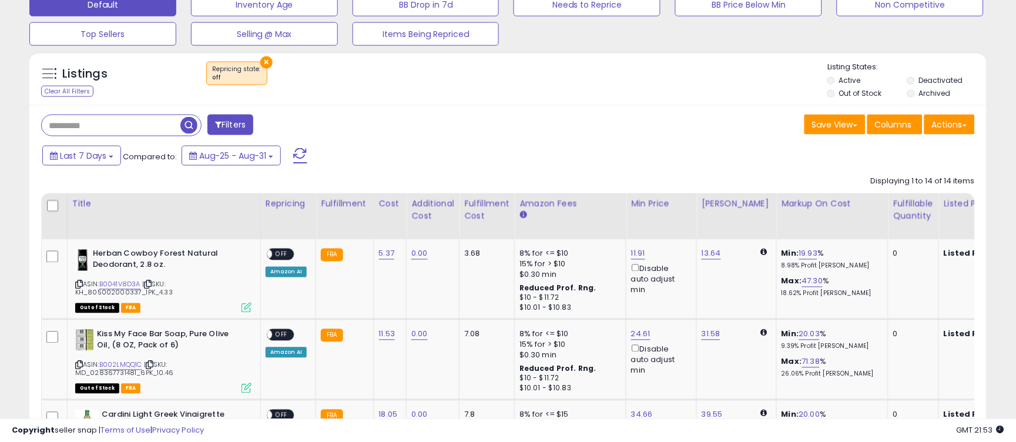
scroll to position [436, 0]
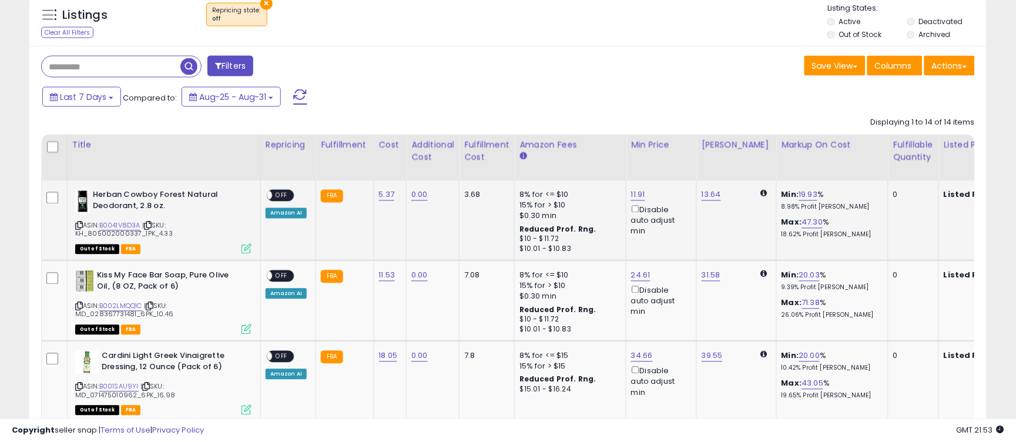
click at [285, 200] on span "OFF" at bounding box center [281, 196] width 19 height 10
click at [288, 275] on span "OFF" at bounding box center [281, 277] width 19 height 10
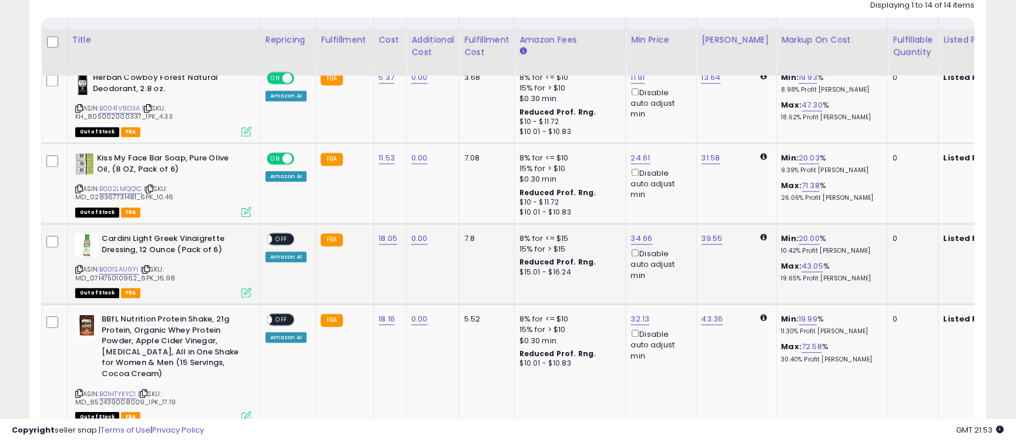
scroll to position [613, 0]
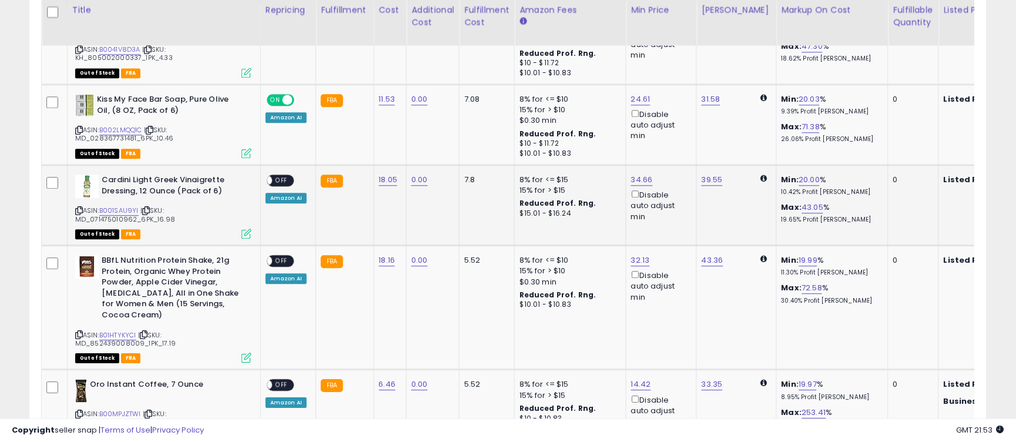
click at [286, 183] on span "OFF" at bounding box center [281, 181] width 19 height 10
click at [123, 208] on link "B001SAU9YI" at bounding box center [118, 211] width 39 height 10
click at [710, 179] on link "39.55" at bounding box center [712, 180] width 21 height 12
drag, startPoint x: 666, startPoint y: 140, endPoint x: 592, endPoint y: 131, distance: 74.7
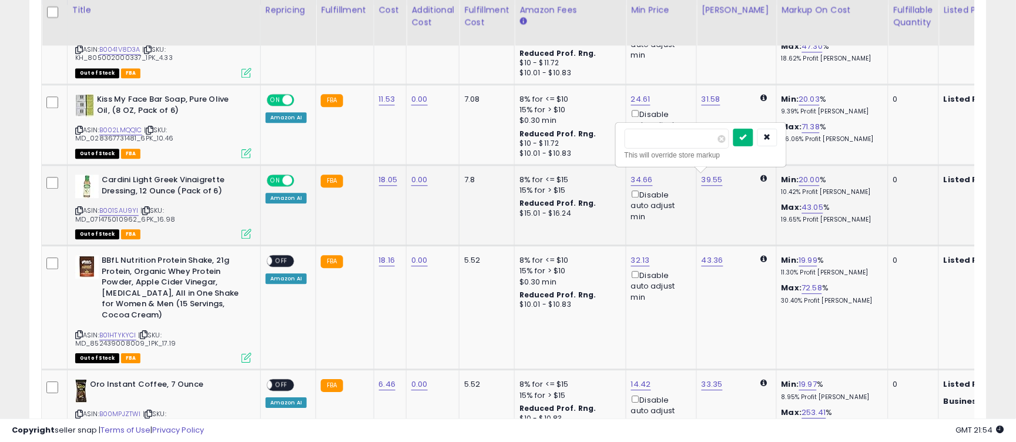
type input "**"
click at [747, 140] on icon "submit" at bounding box center [743, 136] width 7 height 7
click at [720, 178] on link "46.00" at bounding box center [721, 180] width 22 height 12
drag, startPoint x: 674, startPoint y: 141, endPoint x: 606, endPoint y: 133, distance: 68.7
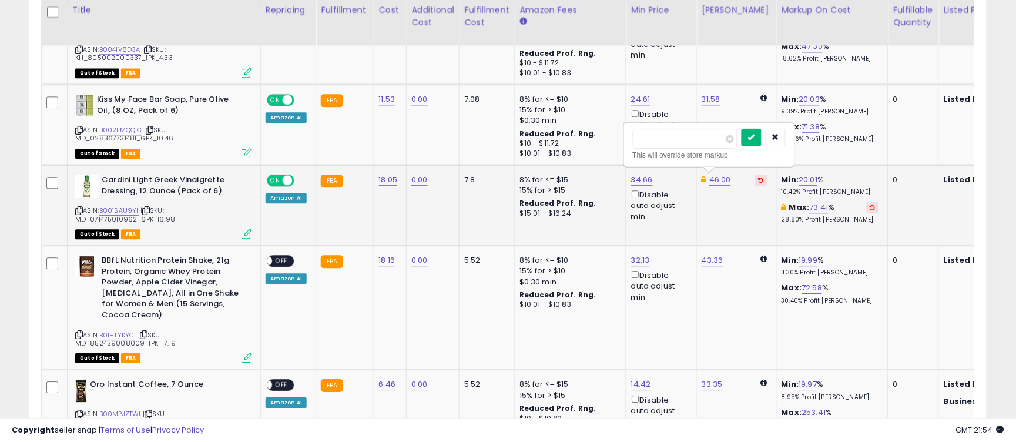
type input "*****"
click at [755, 140] on icon "submit" at bounding box center [751, 136] width 7 height 7
click at [283, 256] on span "OFF" at bounding box center [281, 261] width 19 height 10
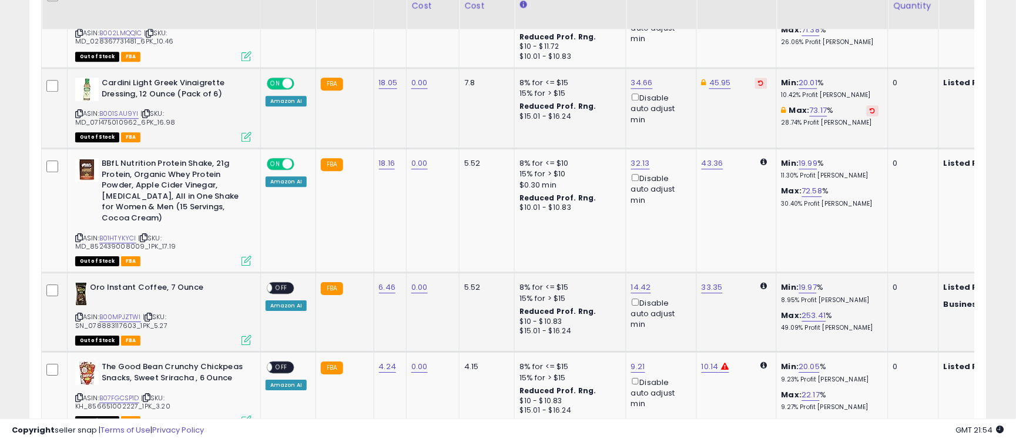
scroll to position [730, 0]
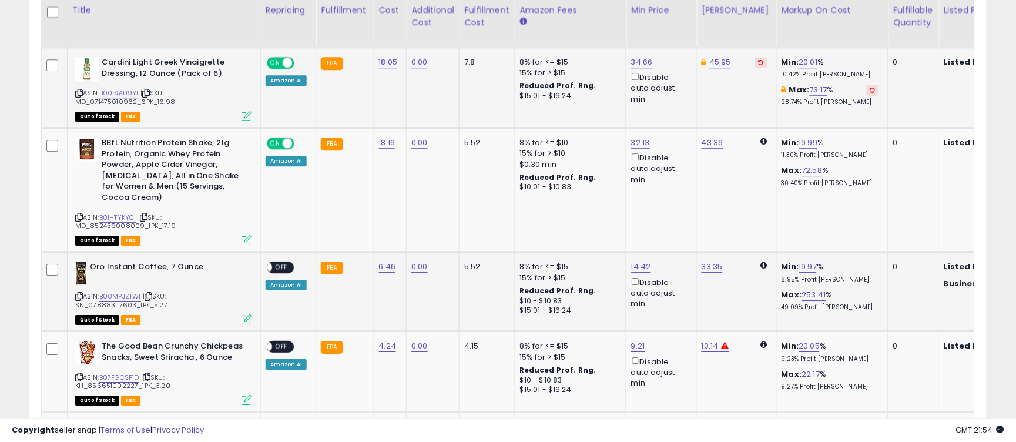
click at [277, 265] on span "OFF" at bounding box center [281, 268] width 19 height 10
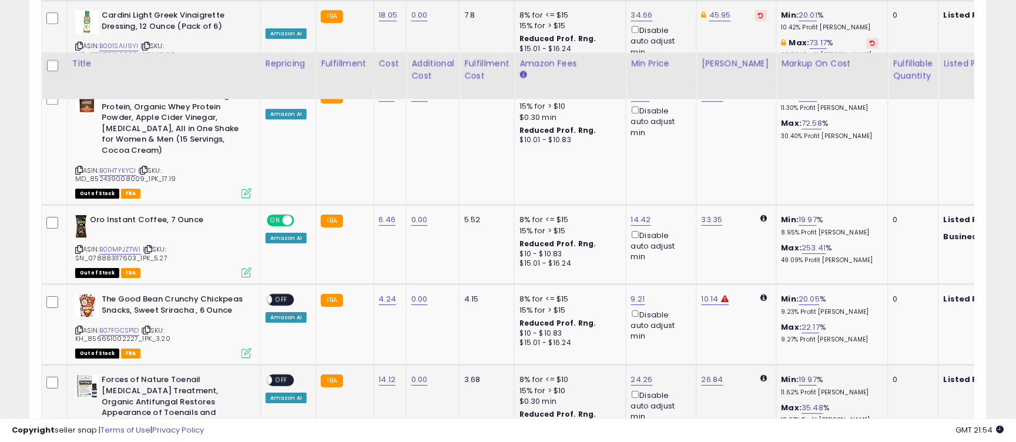
scroll to position [847, 0]
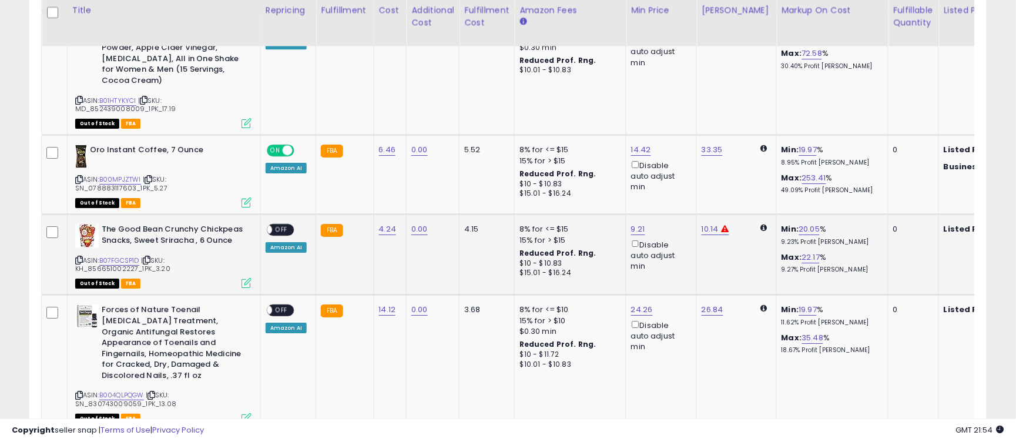
click at [284, 225] on span "OFF" at bounding box center [281, 230] width 19 height 10
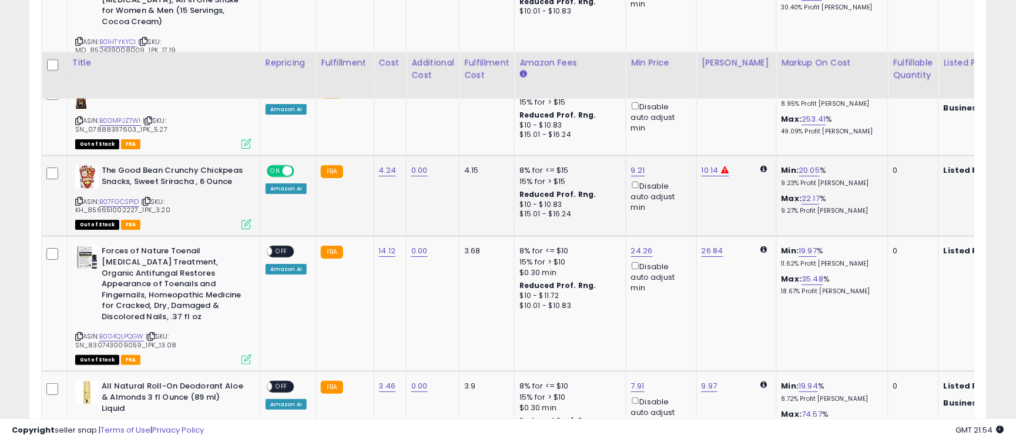
scroll to position [965, 0]
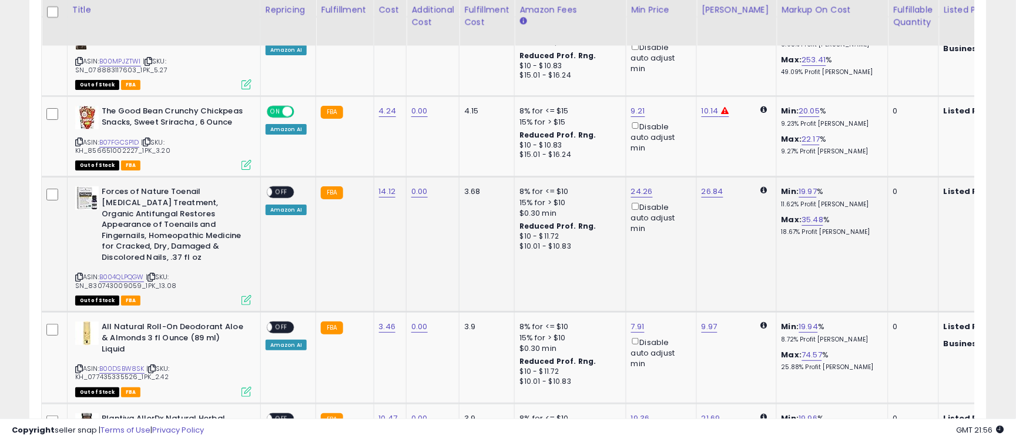
click at [282, 188] on span "OFF" at bounding box center [281, 193] width 19 height 10
click at [121, 272] on link "B004QLPQGW" at bounding box center [121, 277] width 45 height 10
click at [714, 187] on link "26.84" at bounding box center [713, 192] width 22 height 12
drag, startPoint x: 680, startPoint y: 147, endPoint x: 595, endPoint y: 145, distance: 84.1
click at [598, 146] on tbody "Herban Cowboy Forest Natural Deodorant, 2.8 oz. ASIN: B0041V8D3A | SKU: KH_8050…" at bounding box center [962, 307] width 1841 height 1311
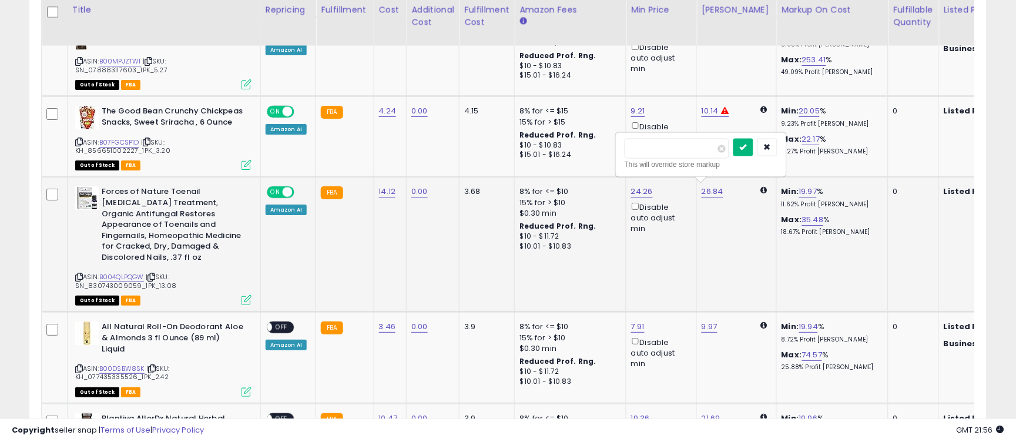
type input "*****"
click at [747, 145] on icon "submit" at bounding box center [743, 146] width 7 height 7
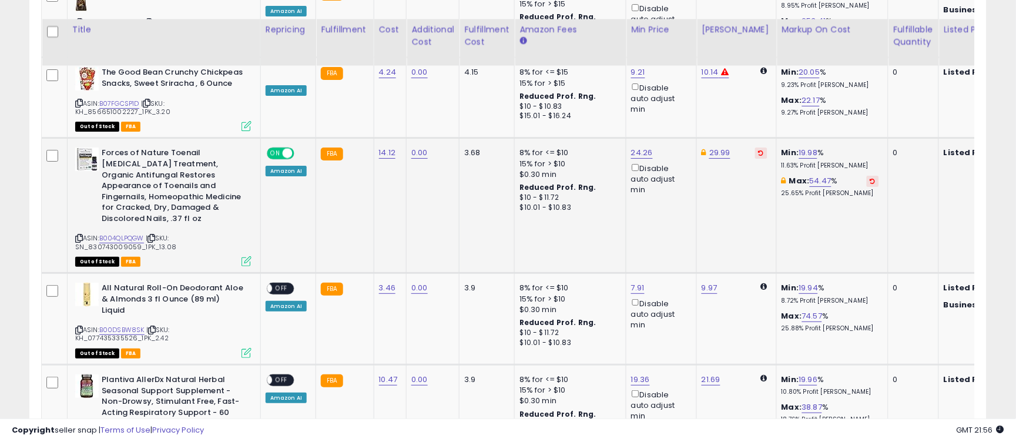
scroll to position [1023, 0]
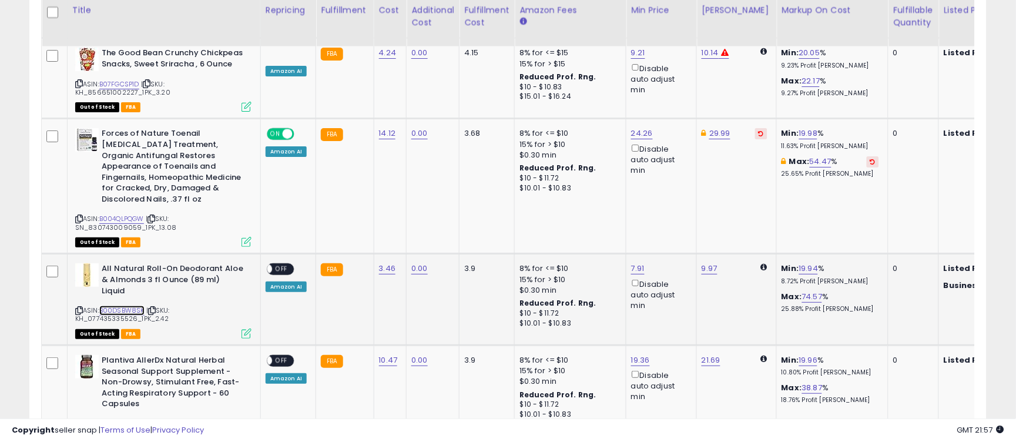
click at [127, 306] on link "B00DSBW8SK" at bounding box center [121, 311] width 45 height 10
click at [705, 263] on link "9.97" at bounding box center [710, 269] width 16 height 12
drag, startPoint x: 678, startPoint y: 225, endPoint x: 593, endPoint y: 220, distance: 86.0
click at [602, 223] on tbody "Herban Cowboy Forest Natural Deodorant, 2.8 oz. ASIN: B0041V8D3A | SKU: KH_8050…" at bounding box center [962, 249] width 1841 height 1311
type input "*****"
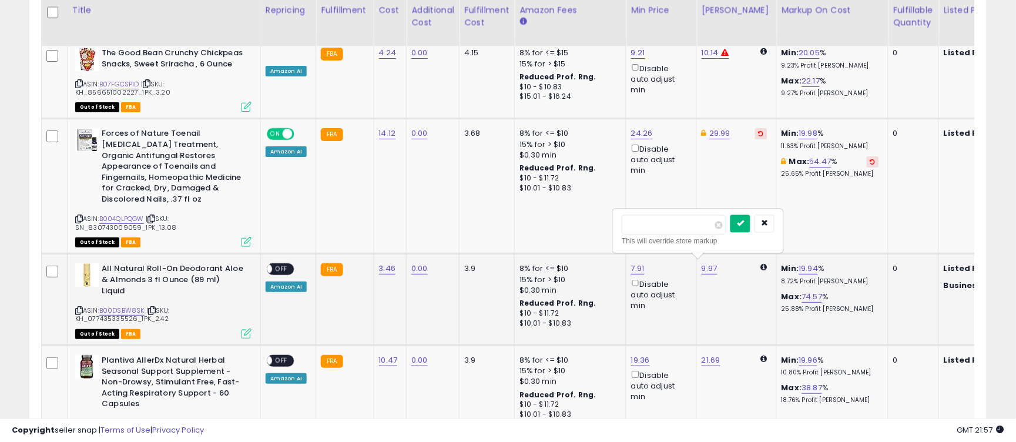
click at [751, 227] on button "submit" at bounding box center [741, 224] width 20 height 18
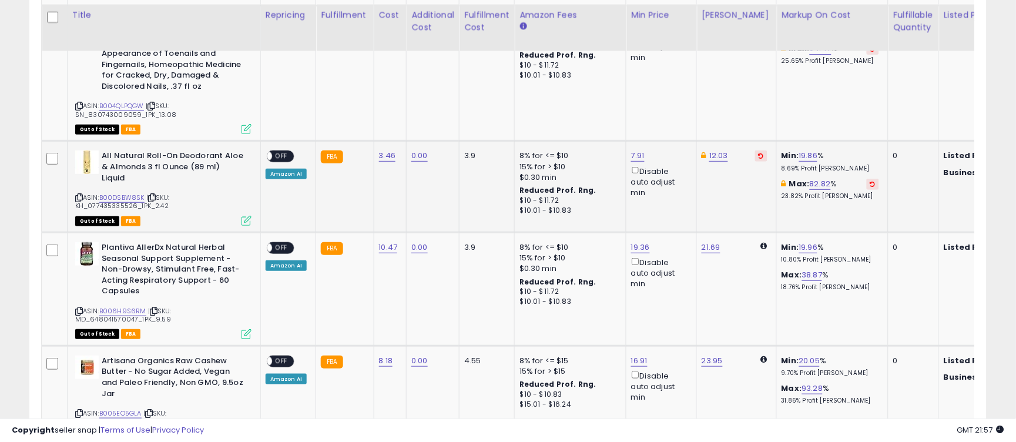
scroll to position [1142, 0]
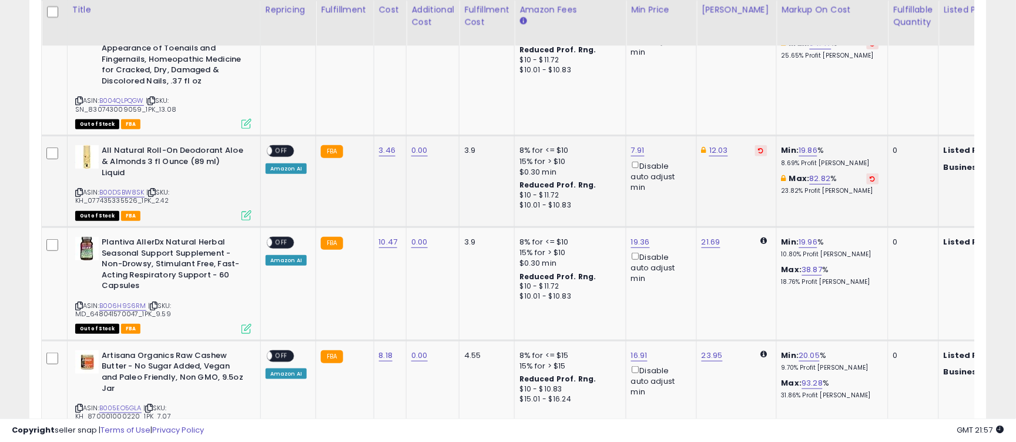
click at [279, 151] on span "OFF" at bounding box center [281, 151] width 19 height 10
click at [116, 301] on link "B006H9S6RM" at bounding box center [122, 306] width 47 height 10
click at [706, 238] on link "21.69" at bounding box center [711, 242] width 19 height 12
drag, startPoint x: 681, startPoint y: 202, endPoint x: 604, endPoint y: 196, distance: 76.6
click at [607, 197] on tbody "Herban Cowboy Forest Natural Deodorant, 2.8 oz. ASIN: B0041V8D3A | SKU: KH_8050…" at bounding box center [962, 131] width 1841 height 1311
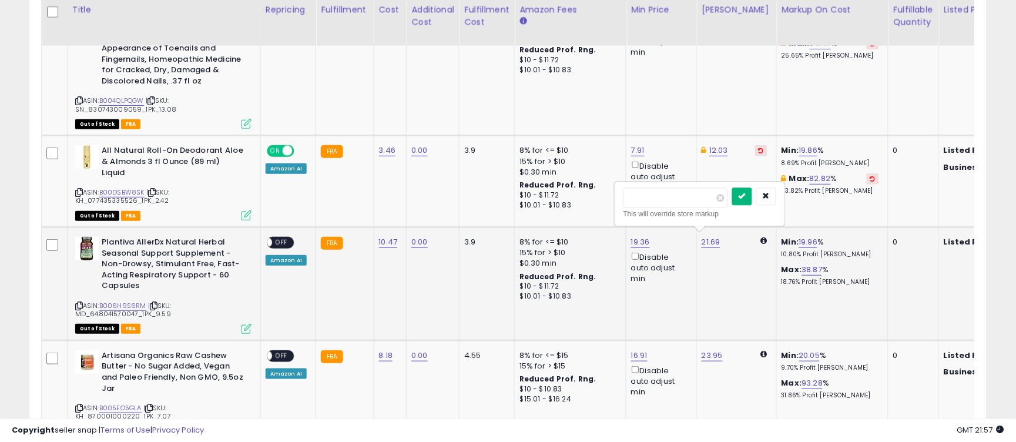
type input "*****"
click at [752, 198] on button "submit" at bounding box center [742, 197] width 20 height 18
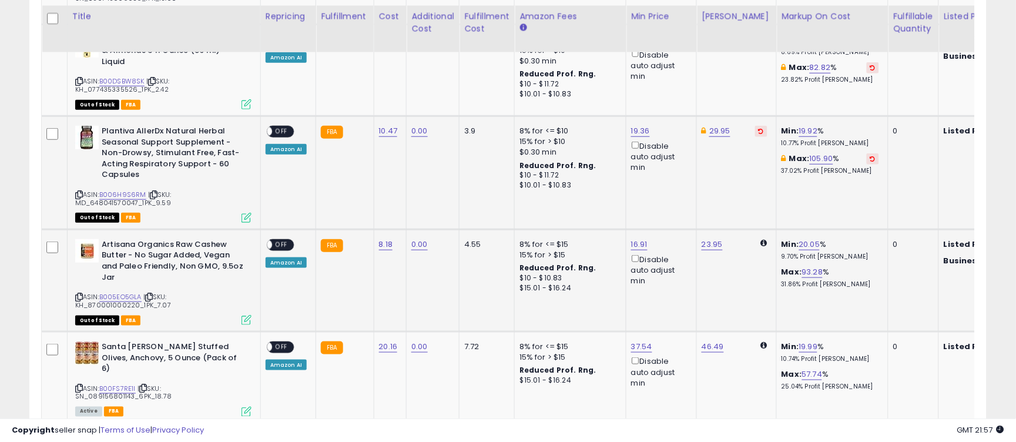
scroll to position [1259, 0]
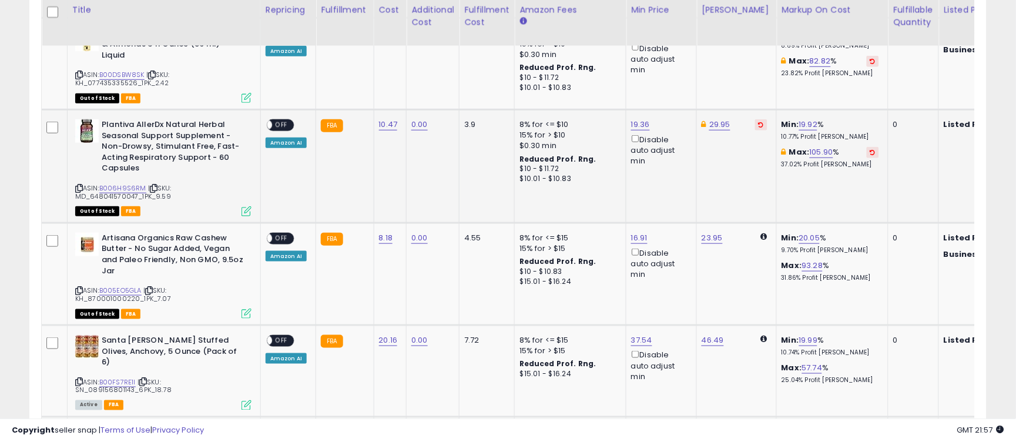
click at [286, 119] on div "ON OFF" at bounding box center [281, 125] width 28 height 12
click at [288, 122] on span "OFF" at bounding box center [281, 126] width 19 height 10
click at [285, 233] on span "OFF" at bounding box center [281, 238] width 19 height 10
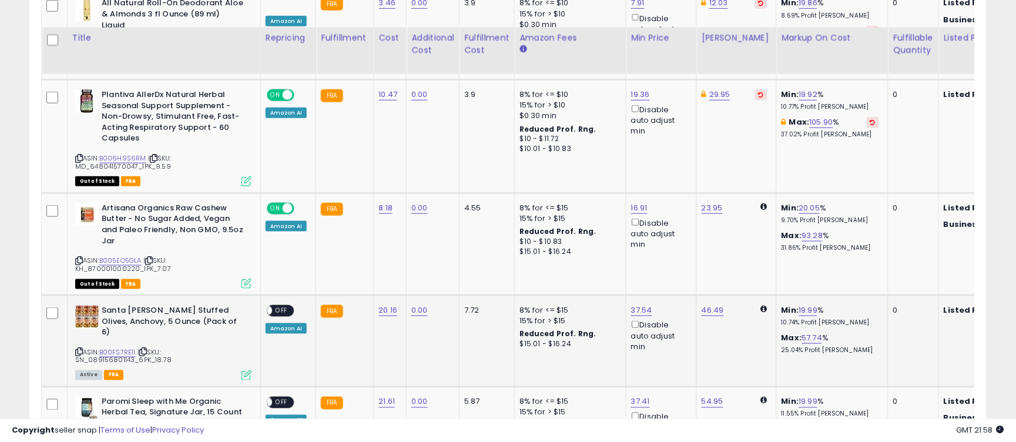
scroll to position [1318, 0]
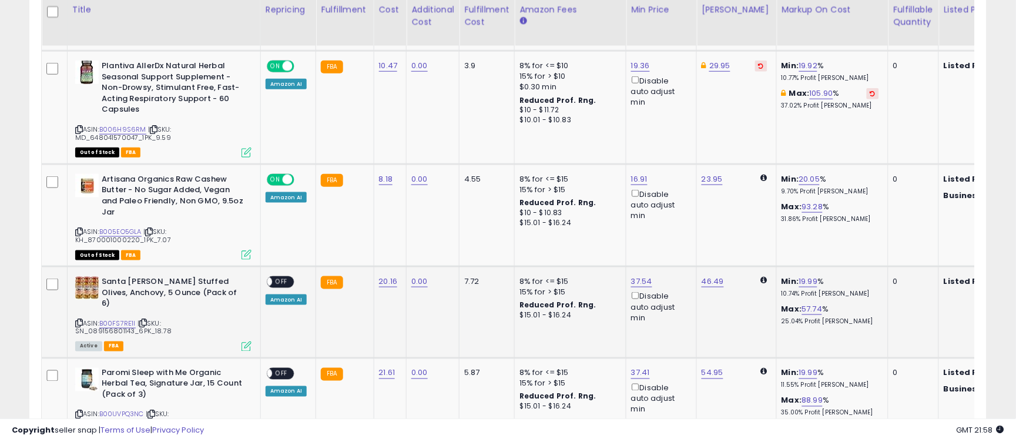
click at [280, 277] on span "OFF" at bounding box center [281, 282] width 19 height 10
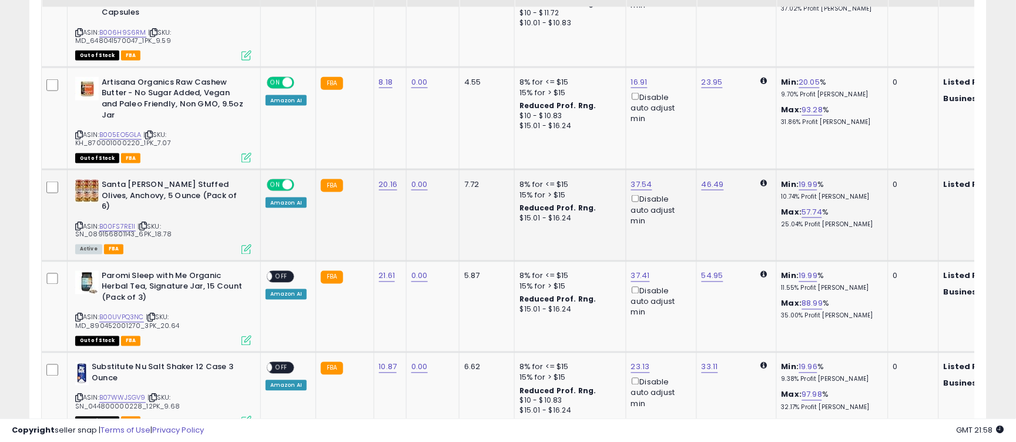
scroll to position [1436, 0]
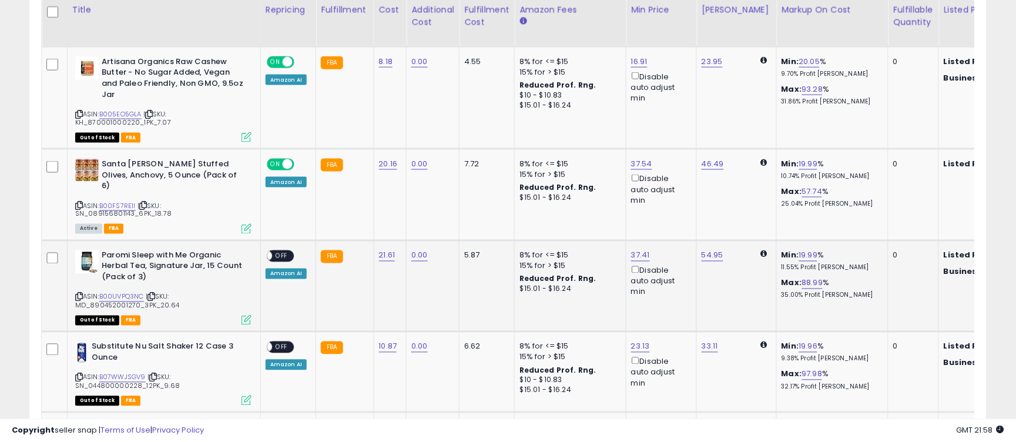
click at [283, 251] on span "OFF" at bounding box center [281, 256] width 19 height 10
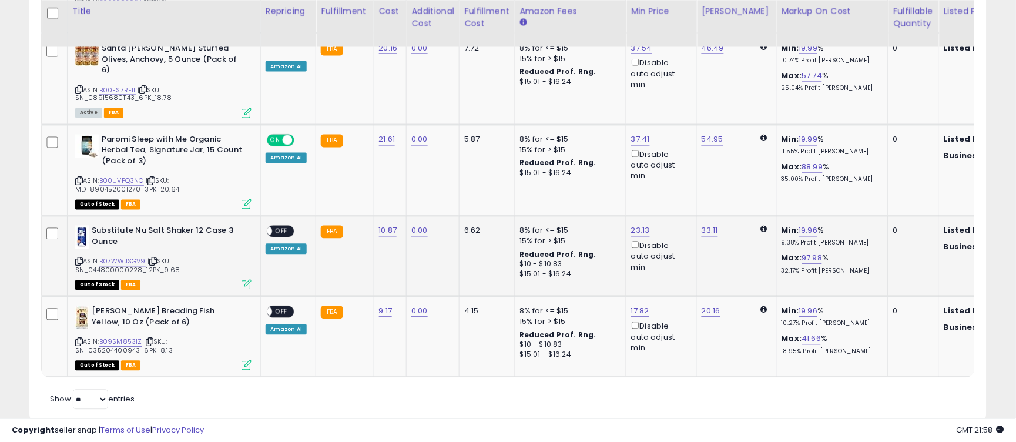
scroll to position [1552, 0]
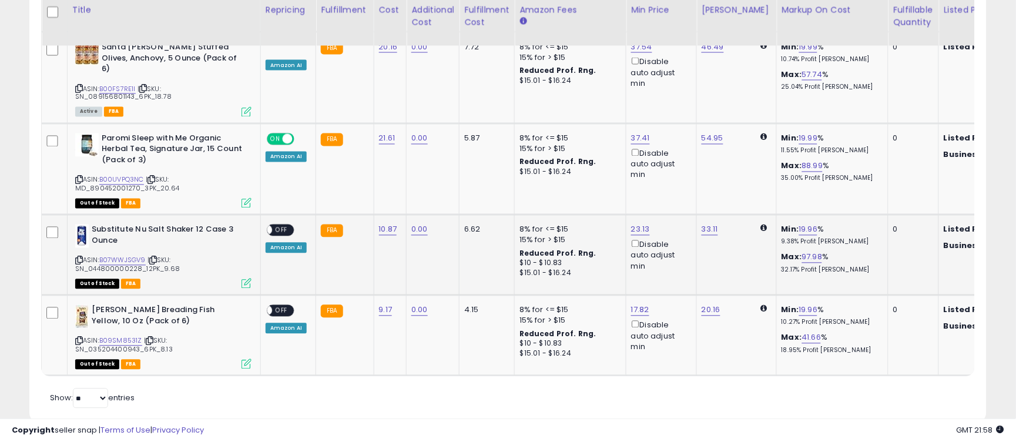
click at [283, 226] on span "OFF" at bounding box center [281, 231] width 19 height 10
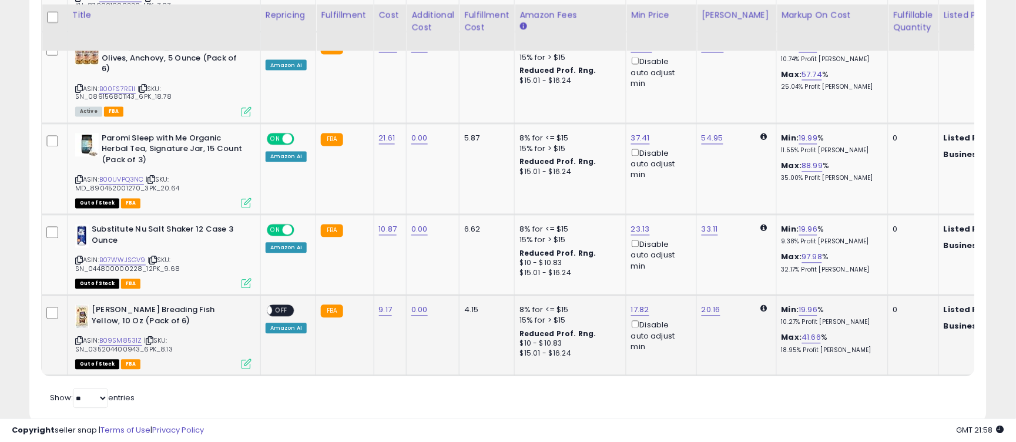
scroll to position [1574, 0]
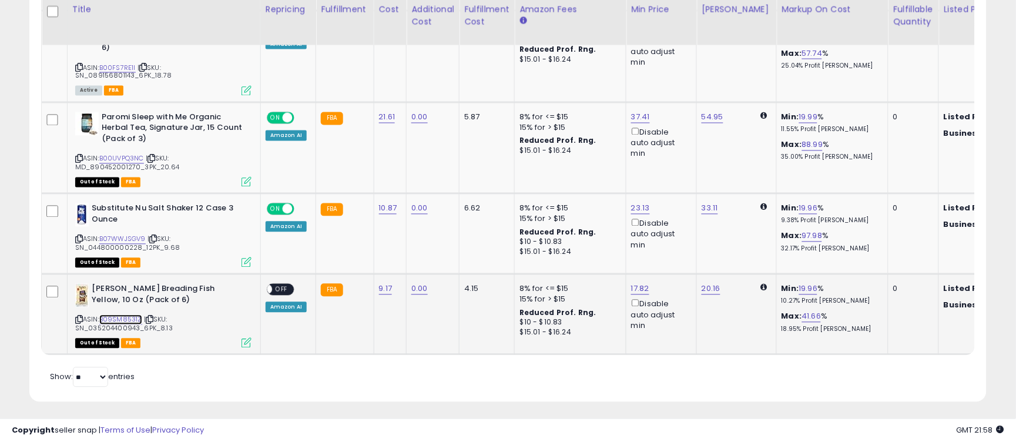
click at [130, 315] on link "B09SM8531Z" at bounding box center [120, 320] width 43 height 10
click at [711, 283] on link "20.16" at bounding box center [711, 289] width 19 height 12
drag, startPoint x: 628, startPoint y: 237, endPoint x: 574, endPoint y: 232, distance: 54.3
type input "*****"
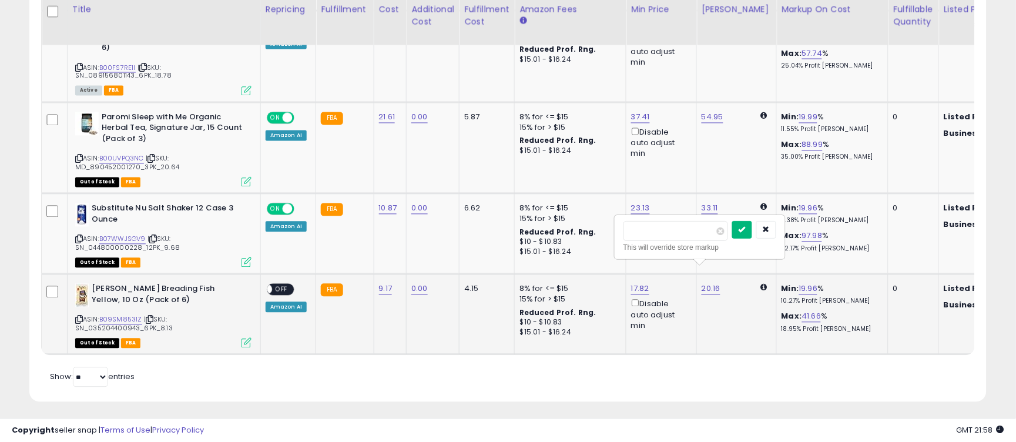
click at [746, 231] on icon "submit" at bounding box center [742, 229] width 7 height 7
click at [286, 285] on span "OFF" at bounding box center [281, 290] width 19 height 10
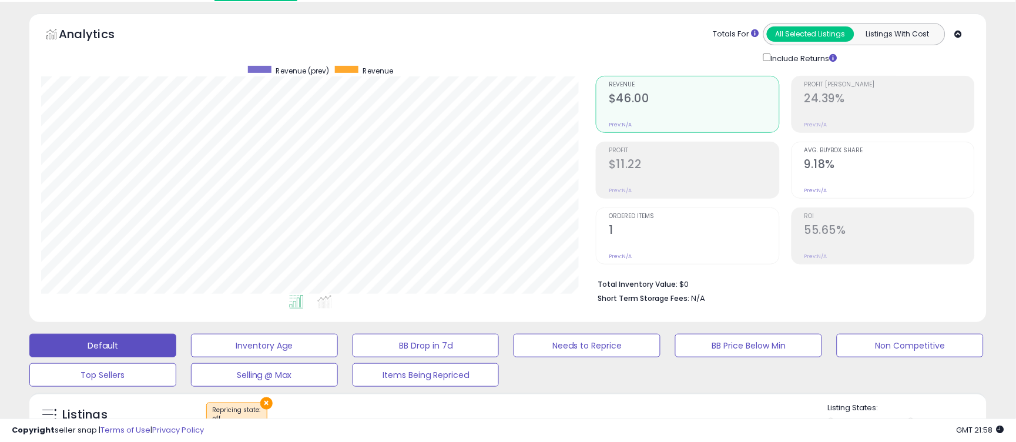
scroll to position [0, 0]
